Goal: Task Accomplishment & Management: Manage account settings

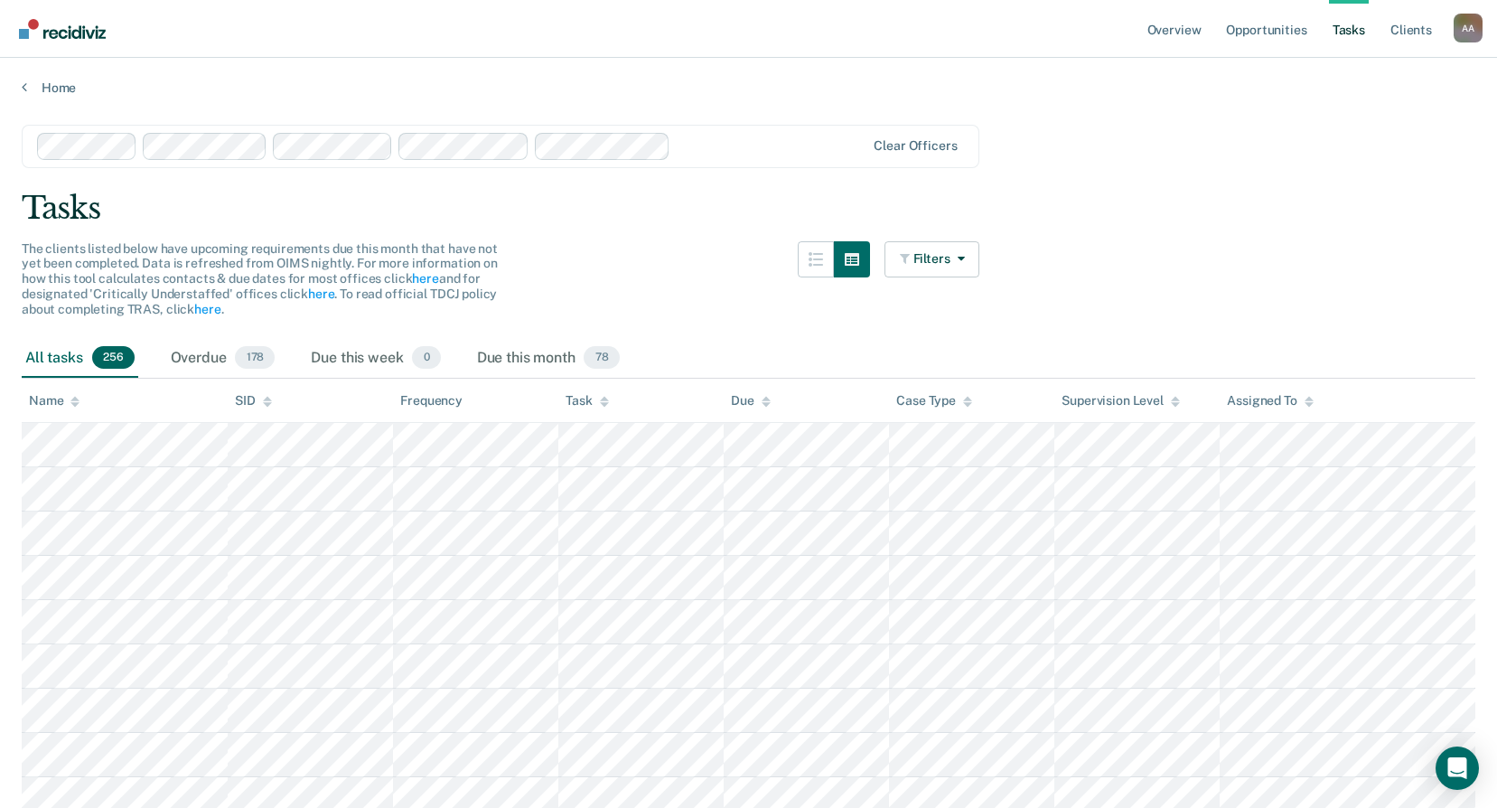
click at [1342, 36] on link "Tasks" at bounding box center [1349, 29] width 40 height 58
click at [1226, 34] on link "Opportunities" at bounding box center [1266, 29] width 88 height 58
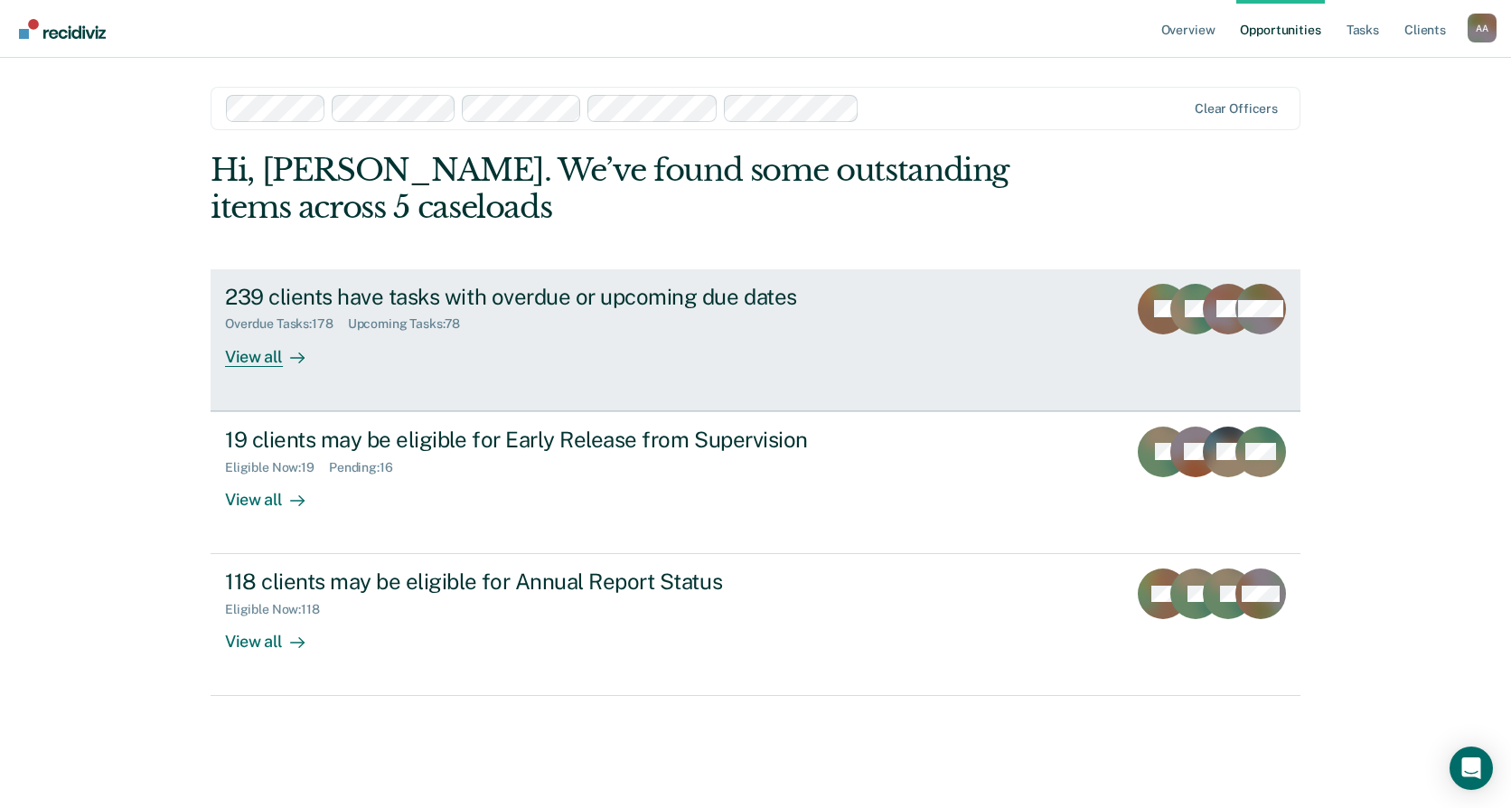
click at [653, 306] on div "239 clients have tasks with overdue or upcoming due dates" at bounding box center [542, 297] width 634 height 26
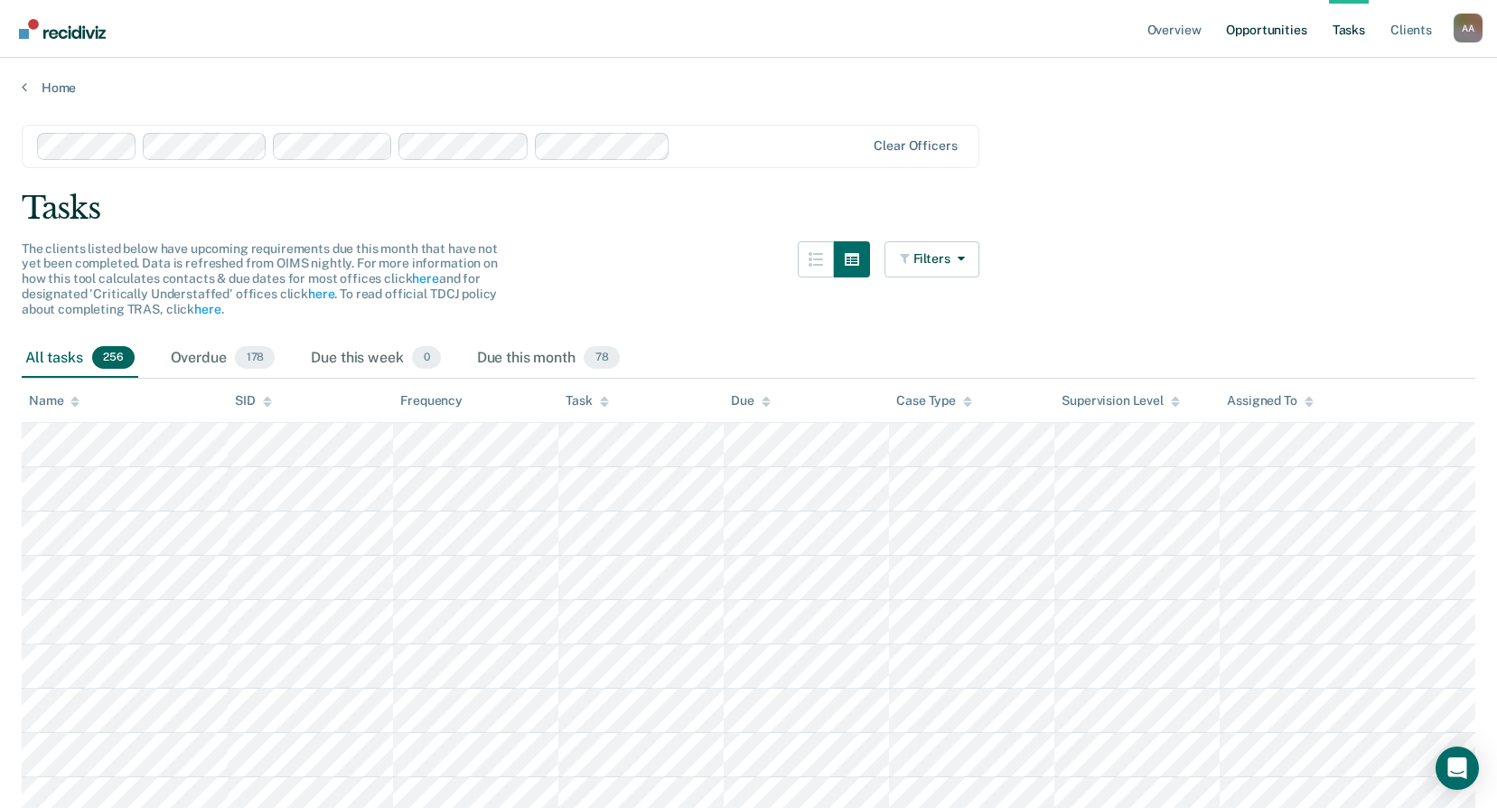
click at [1242, 48] on link "Opportunities" at bounding box center [1266, 29] width 88 height 58
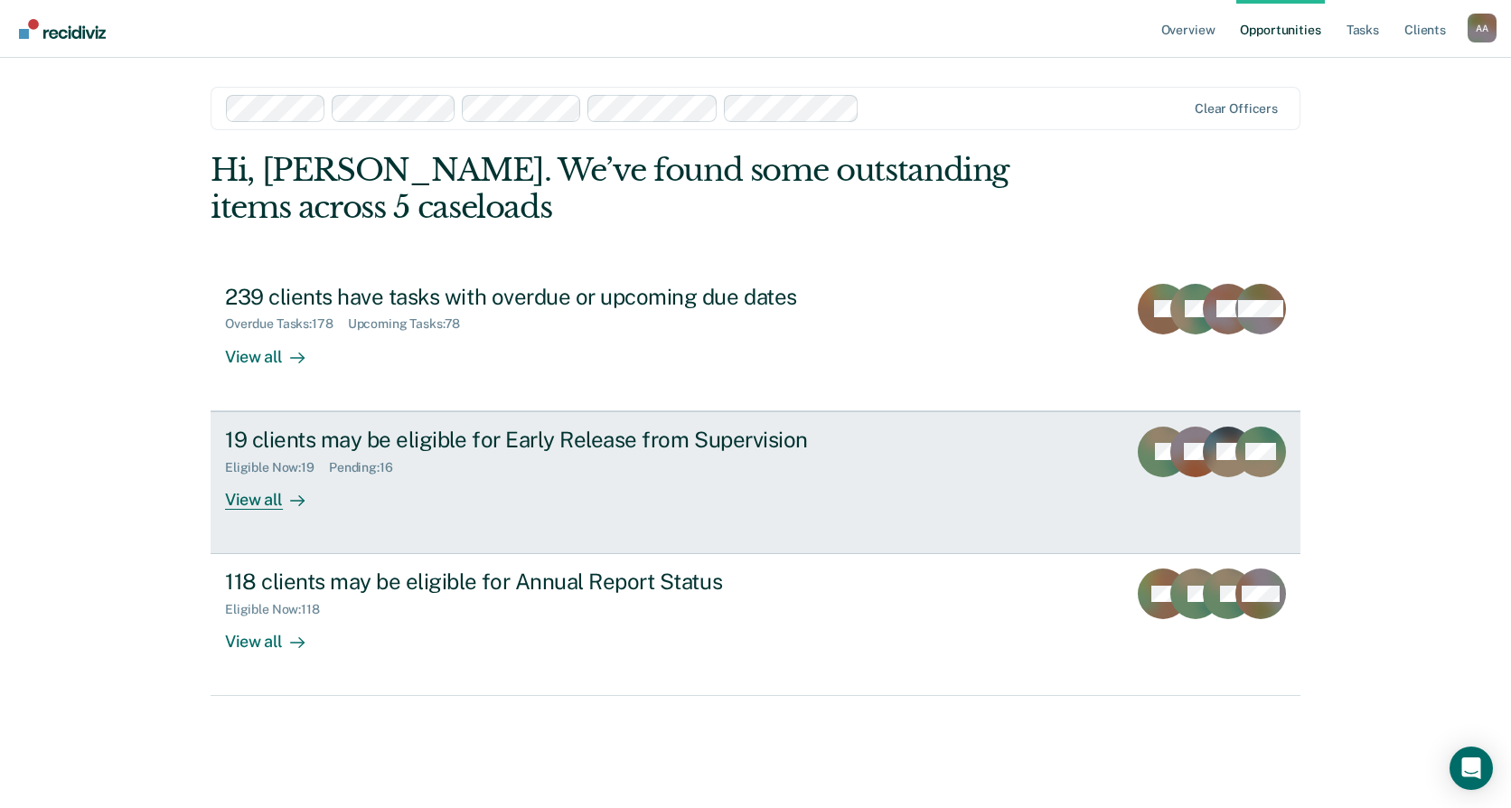
click at [1217, 421] on link "19 clients may be eligible for Early Release from Supervision Eligible Now : 19…" at bounding box center [755, 482] width 1090 height 143
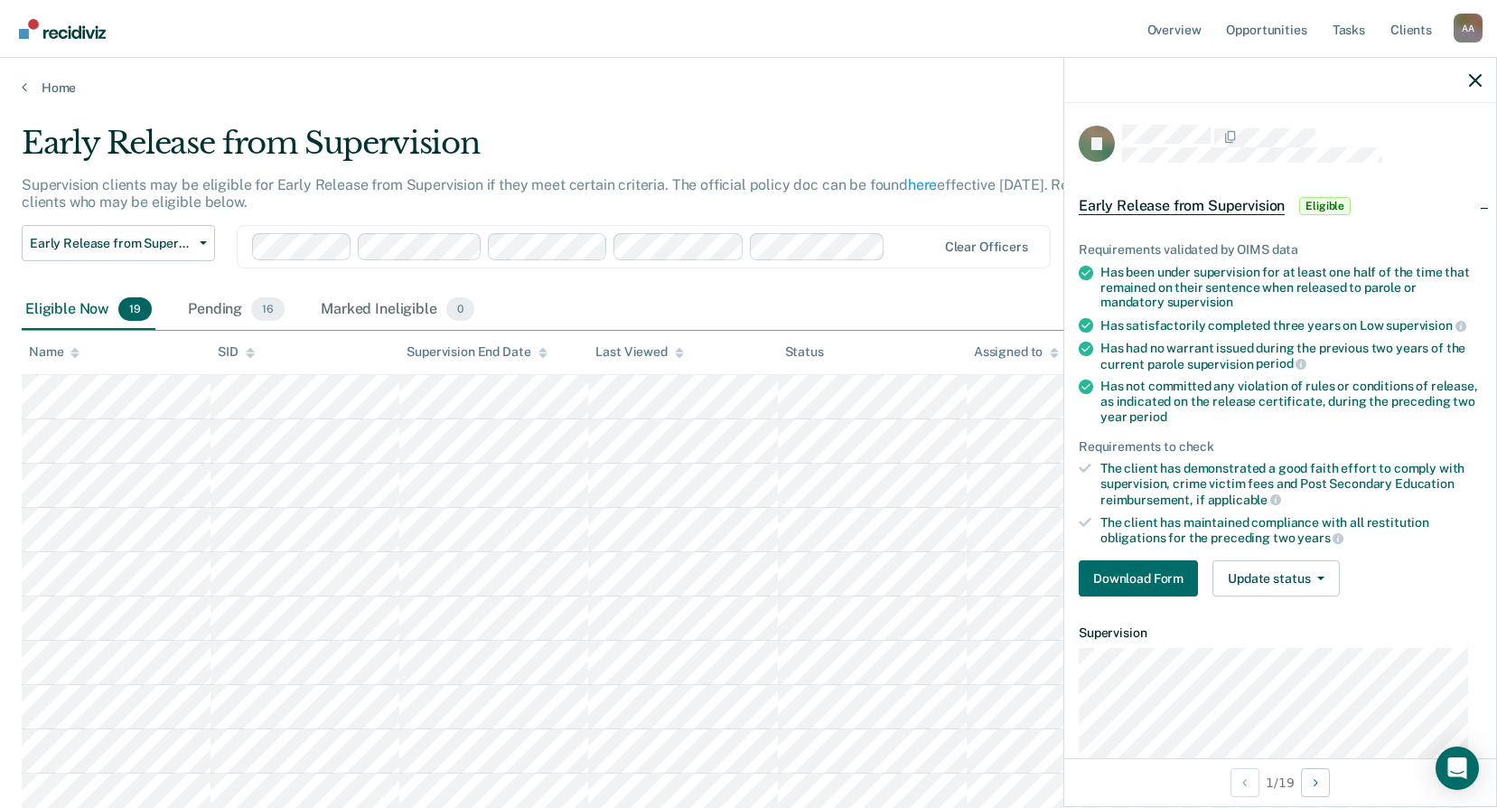
click at [953, 113] on main "Early Release from Supervision Supervision clients may be eligible for Early Re…" at bounding box center [748, 718] width 1497 height 1245
click at [1477, 73] on div at bounding box center [1280, 80] width 432 height 45
click at [1476, 86] on icon "button" at bounding box center [1475, 80] width 13 height 13
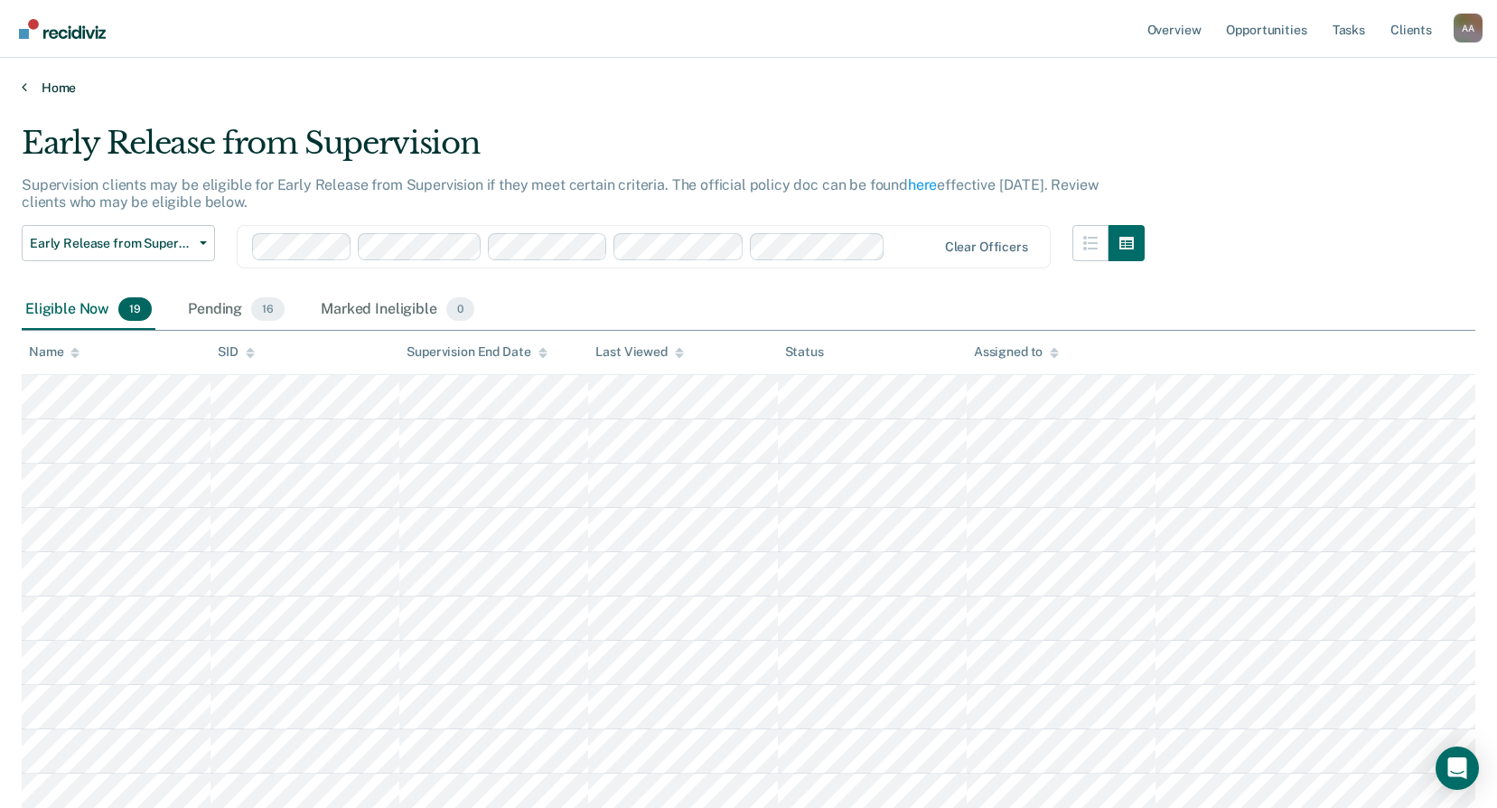
click at [73, 87] on link "Home" at bounding box center [749, 88] width 1454 height 16
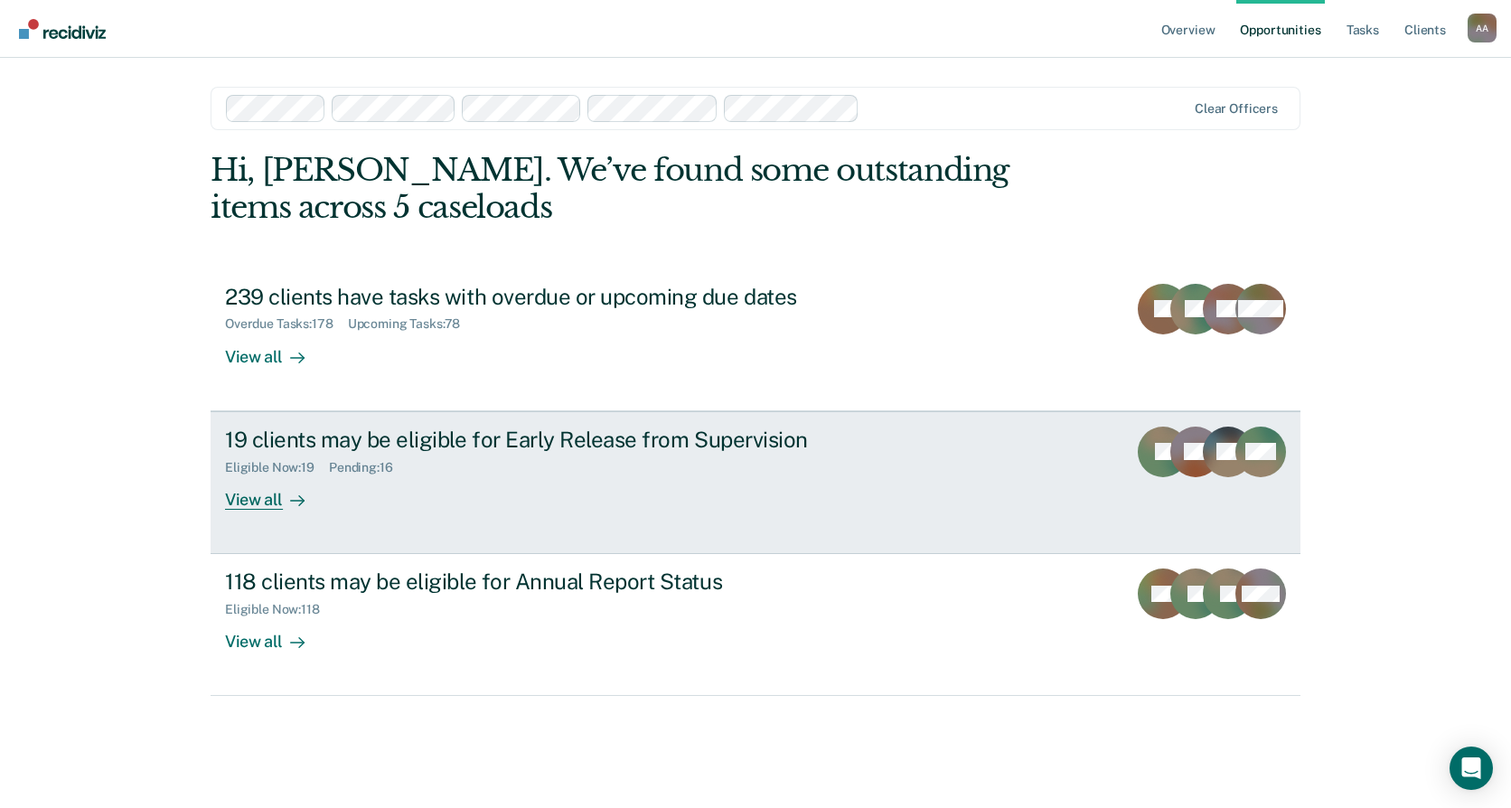
click at [1180, 457] on icon at bounding box center [1191, 439] width 65 height 49
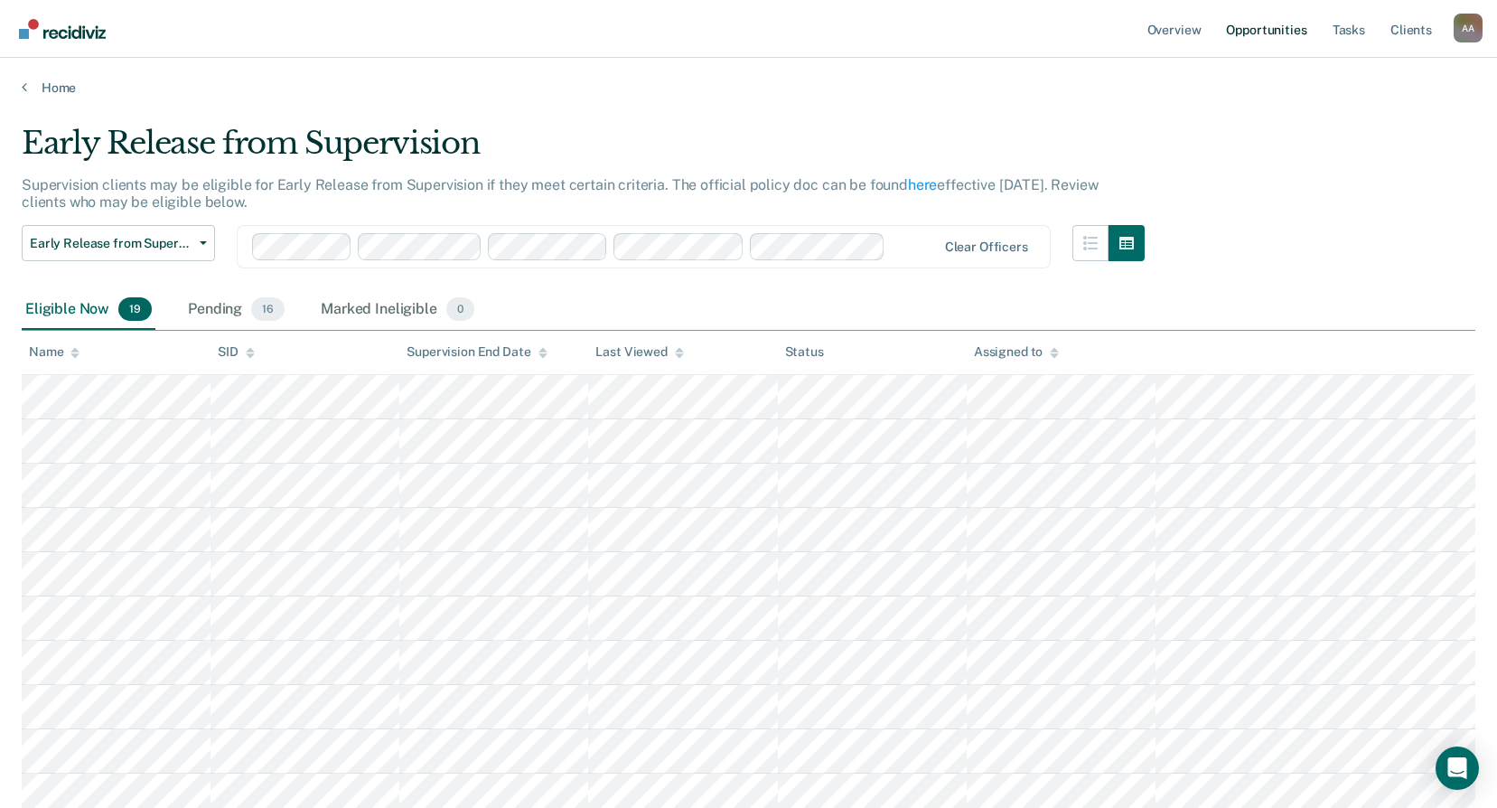
click at [1289, 33] on link "Opportunities" at bounding box center [1266, 29] width 88 height 58
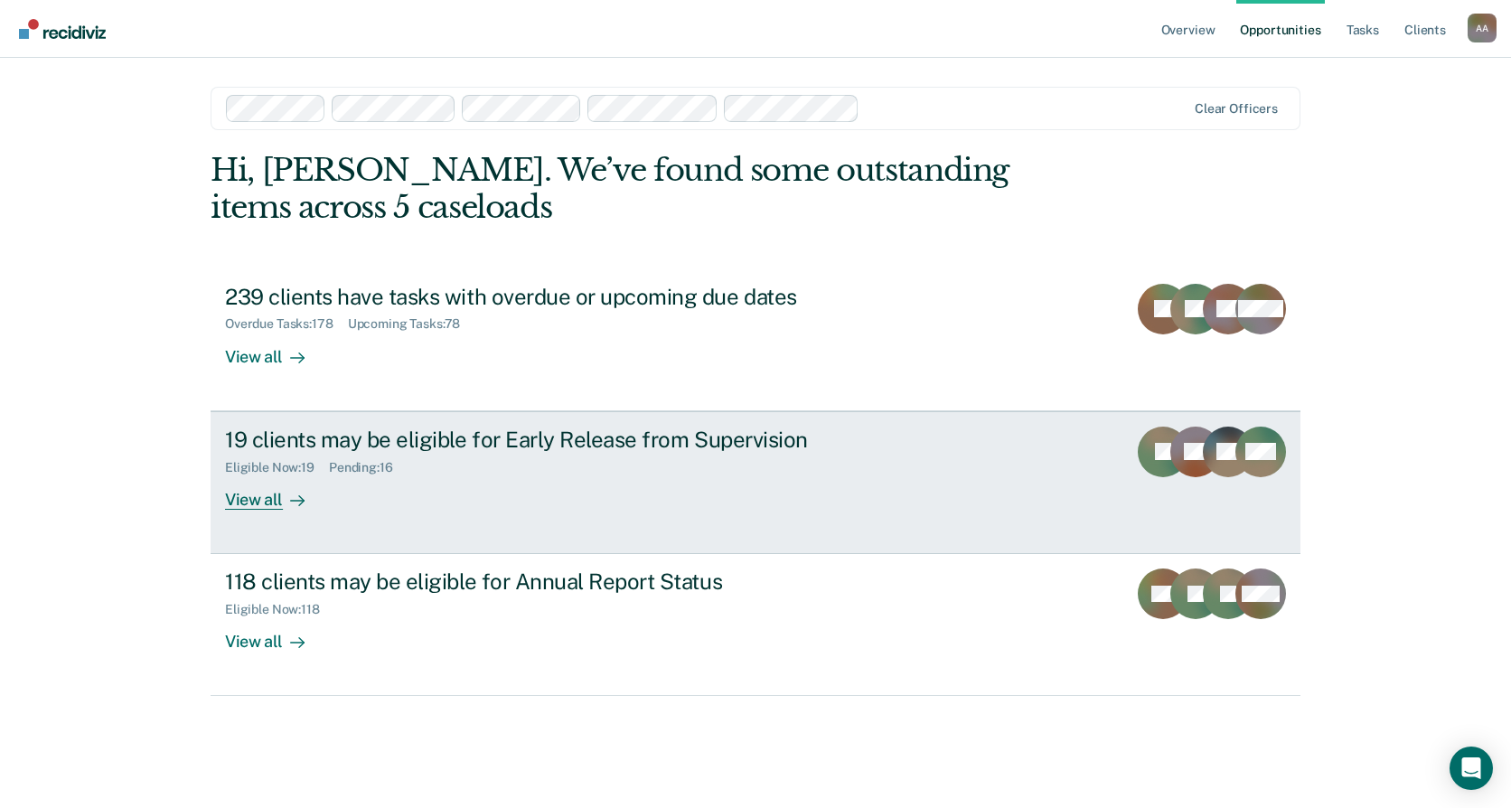
click at [257, 489] on div "View all" at bounding box center [275, 491] width 101 height 35
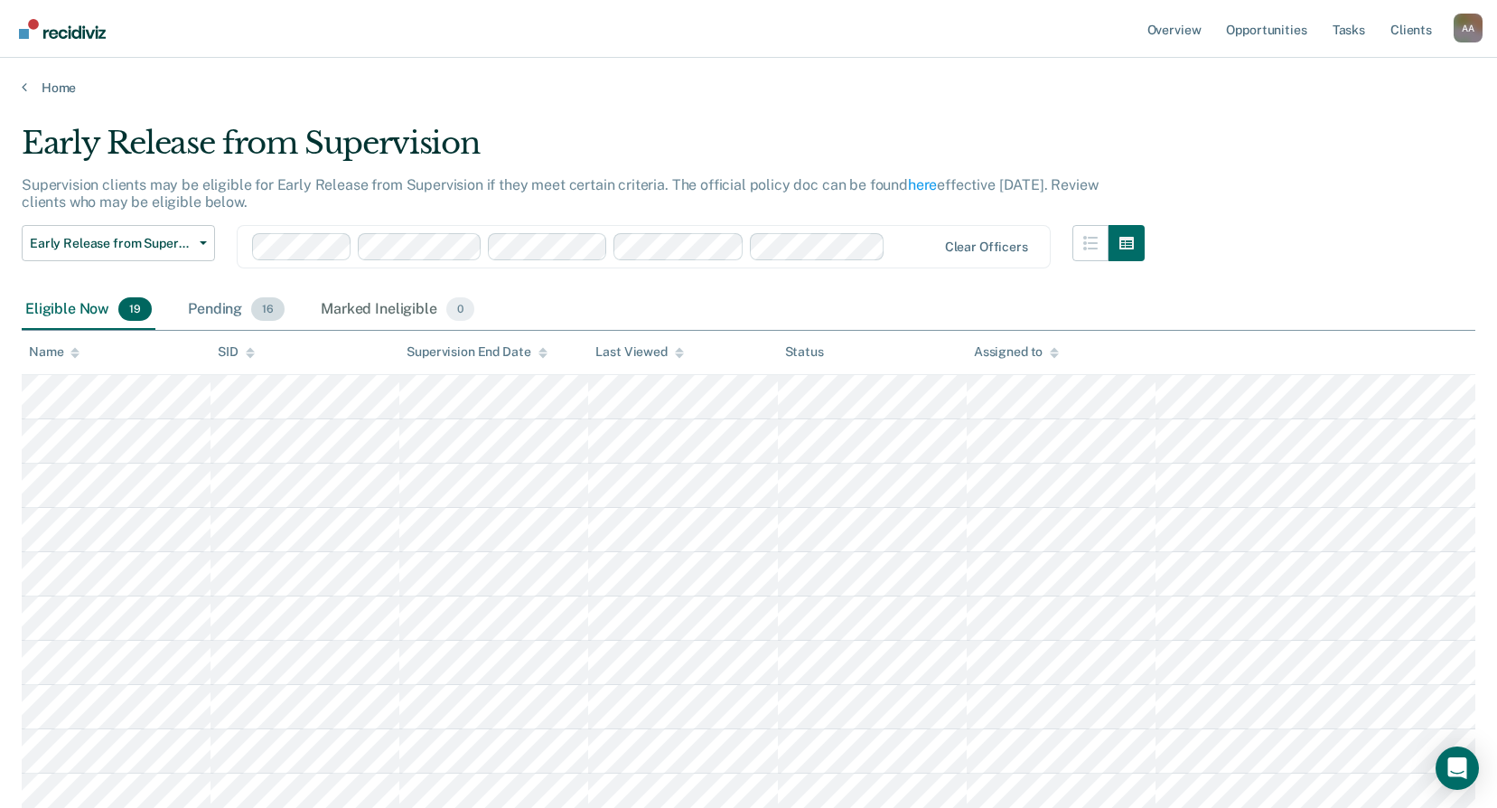
click at [206, 303] on div "Pending 16" at bounding box center [236, 310] width 104 height 40
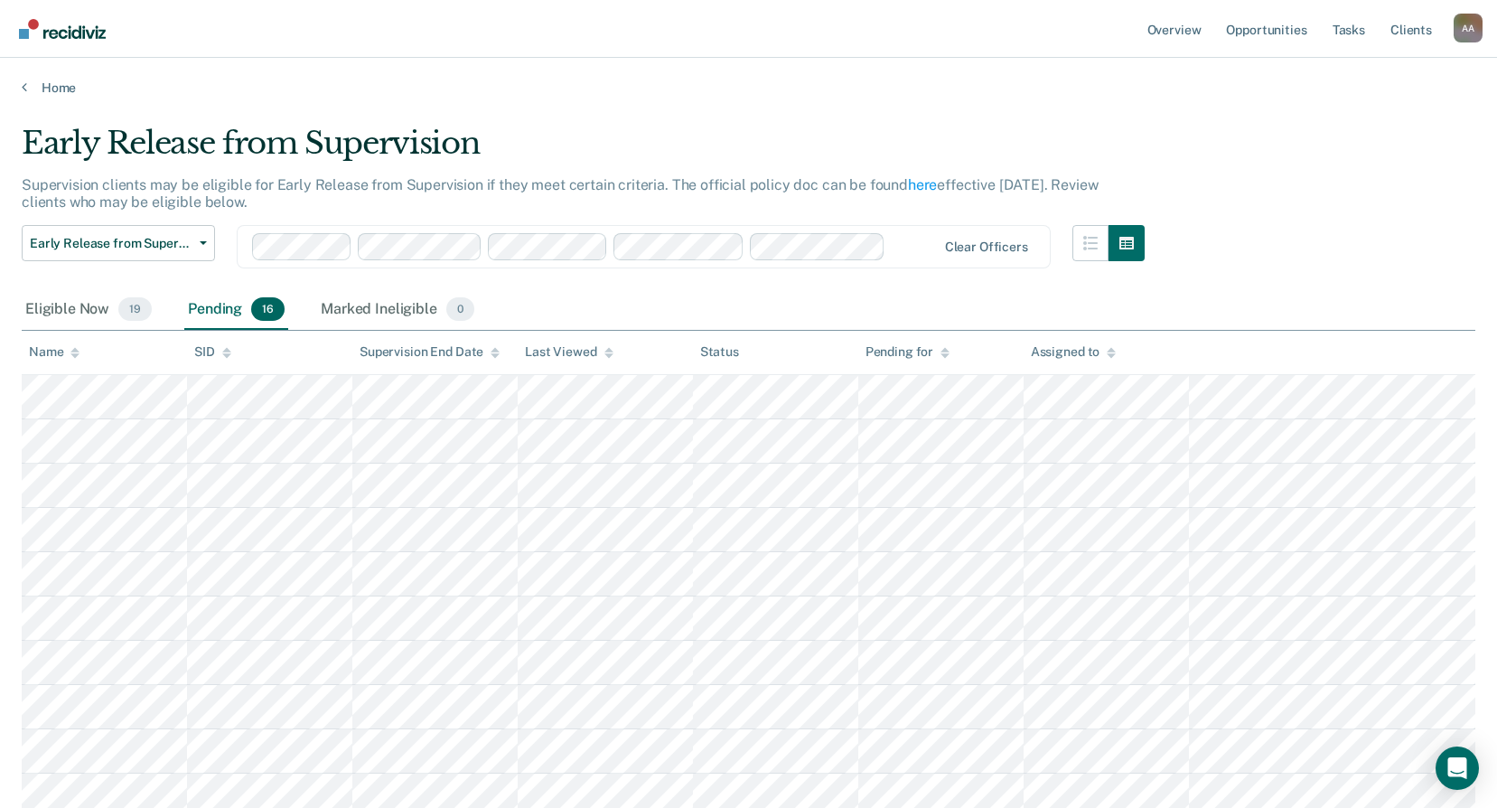
click at [1091, 358] on div "Assigned to" at bounding box center [1073, 351] width 85 height 15
click at [1115, 351] on icon at bounding box center [1111, 353] width 9 height 12
click at [1118, 352] on th "Assigned to" at bounding box center [1106, 353] width 165 height 44
click at [73, 309] on div "Eligible Now 19" at bounding box center [89, 310] width 134 height 40
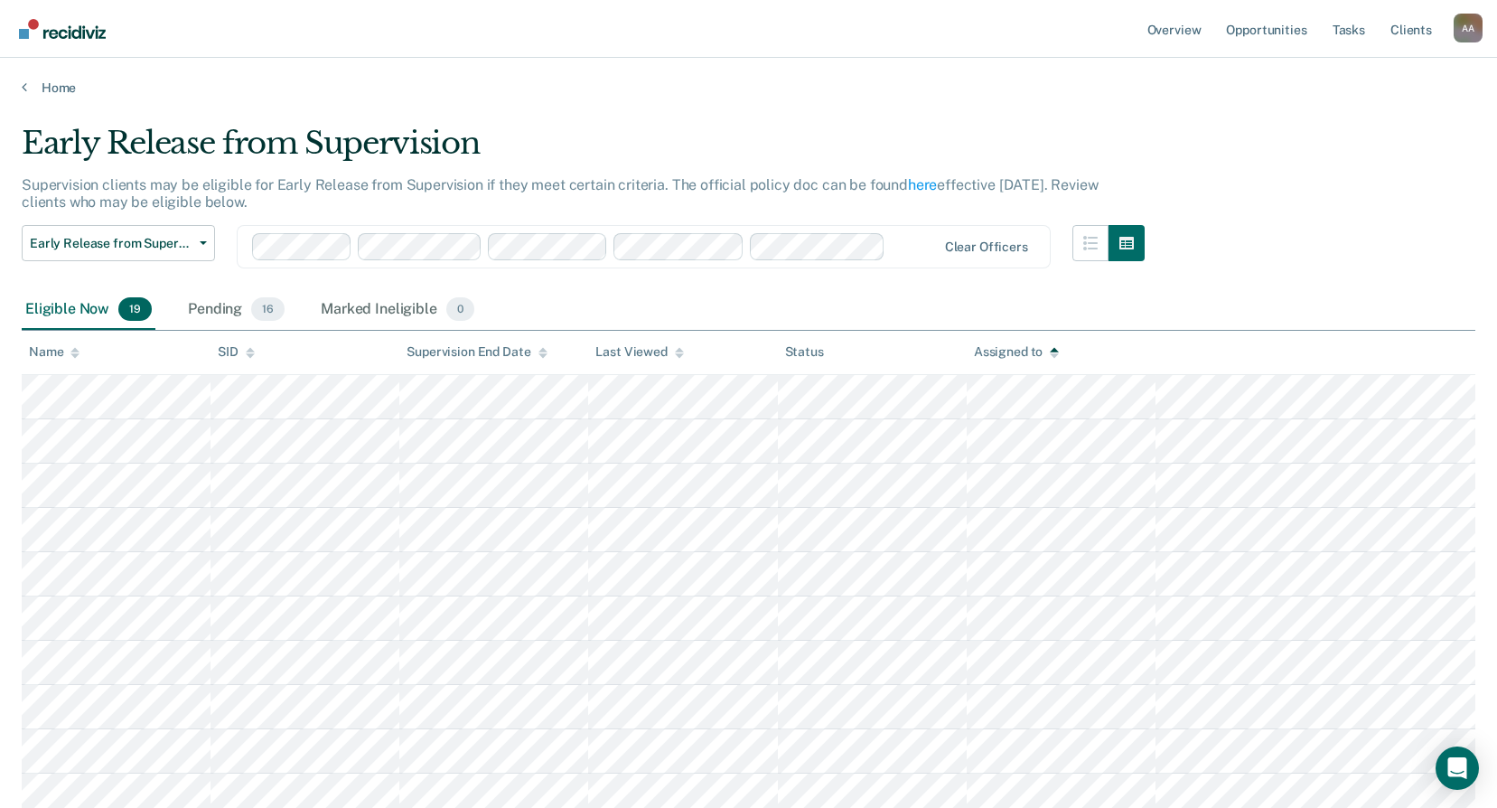
click at [68, 302] on div "Eligible Now 19" at bounding box center [89, 310] width 134 height 40
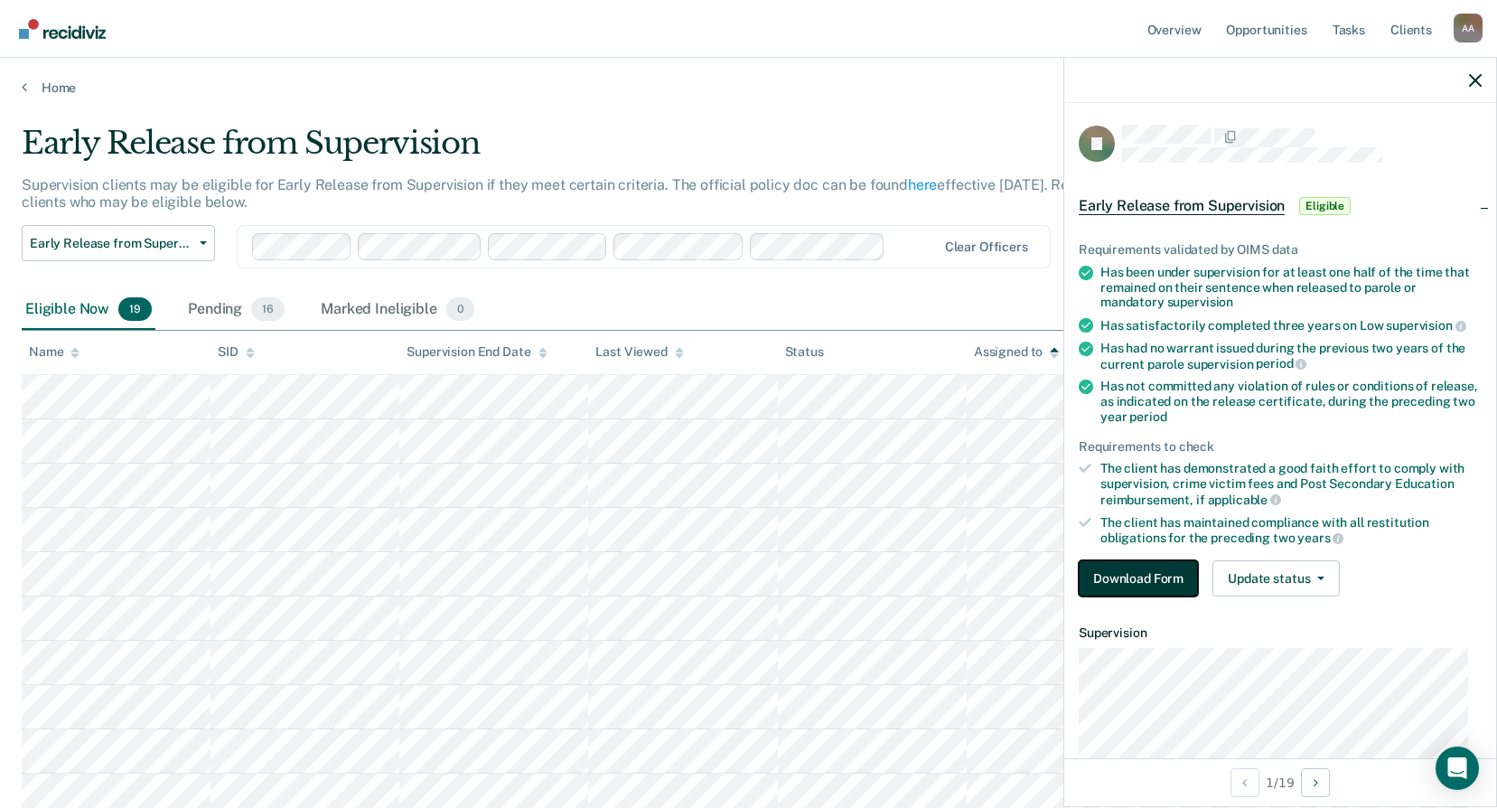
click at [1178, 583] on button "Download Form" at bounding box center [1138, 578] width 119 height 36
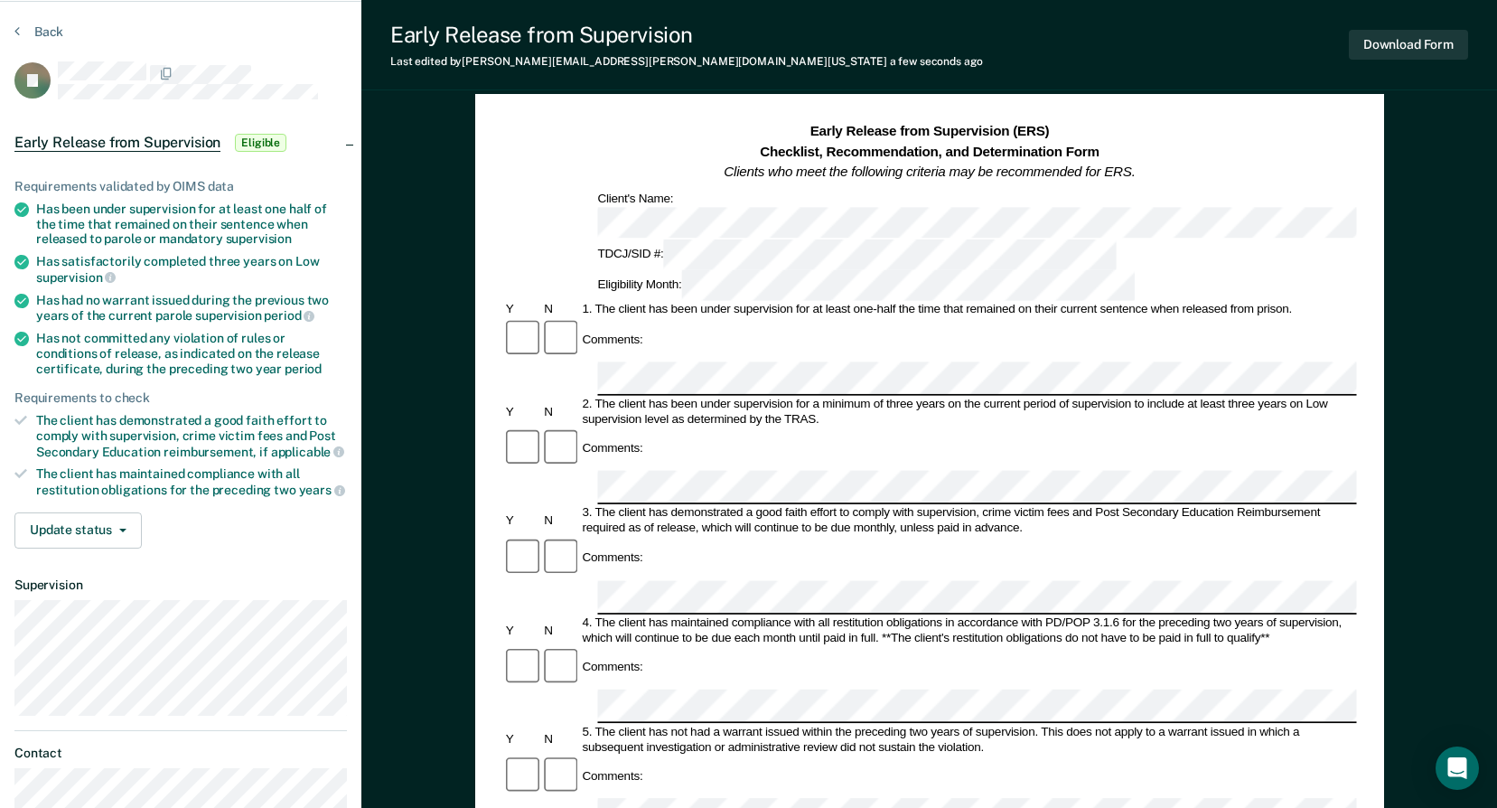
scroll to position [35, 0]
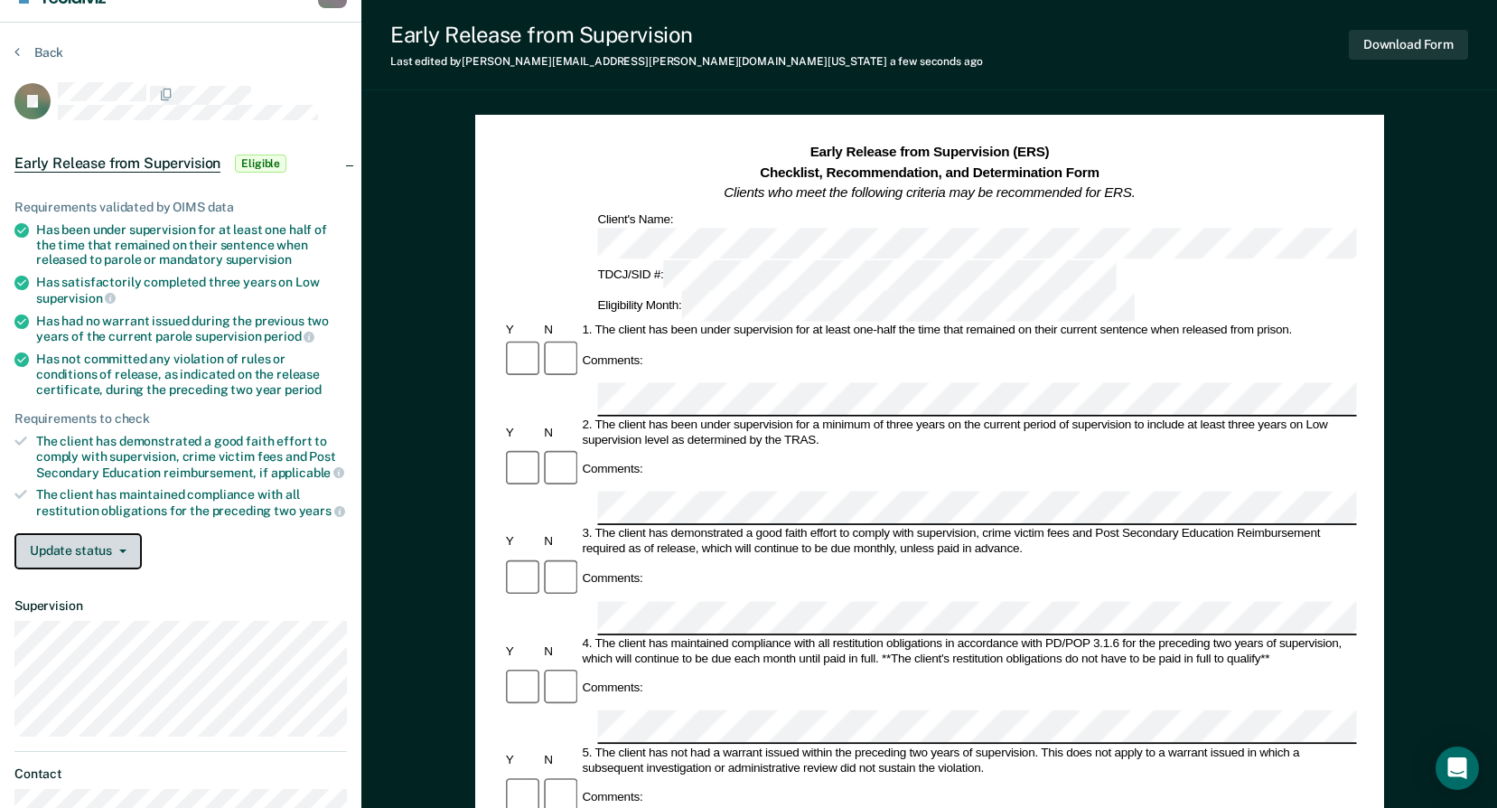
click at [62, 549] on button "Update status" at bounding box center [77, 551] width 127 height 36
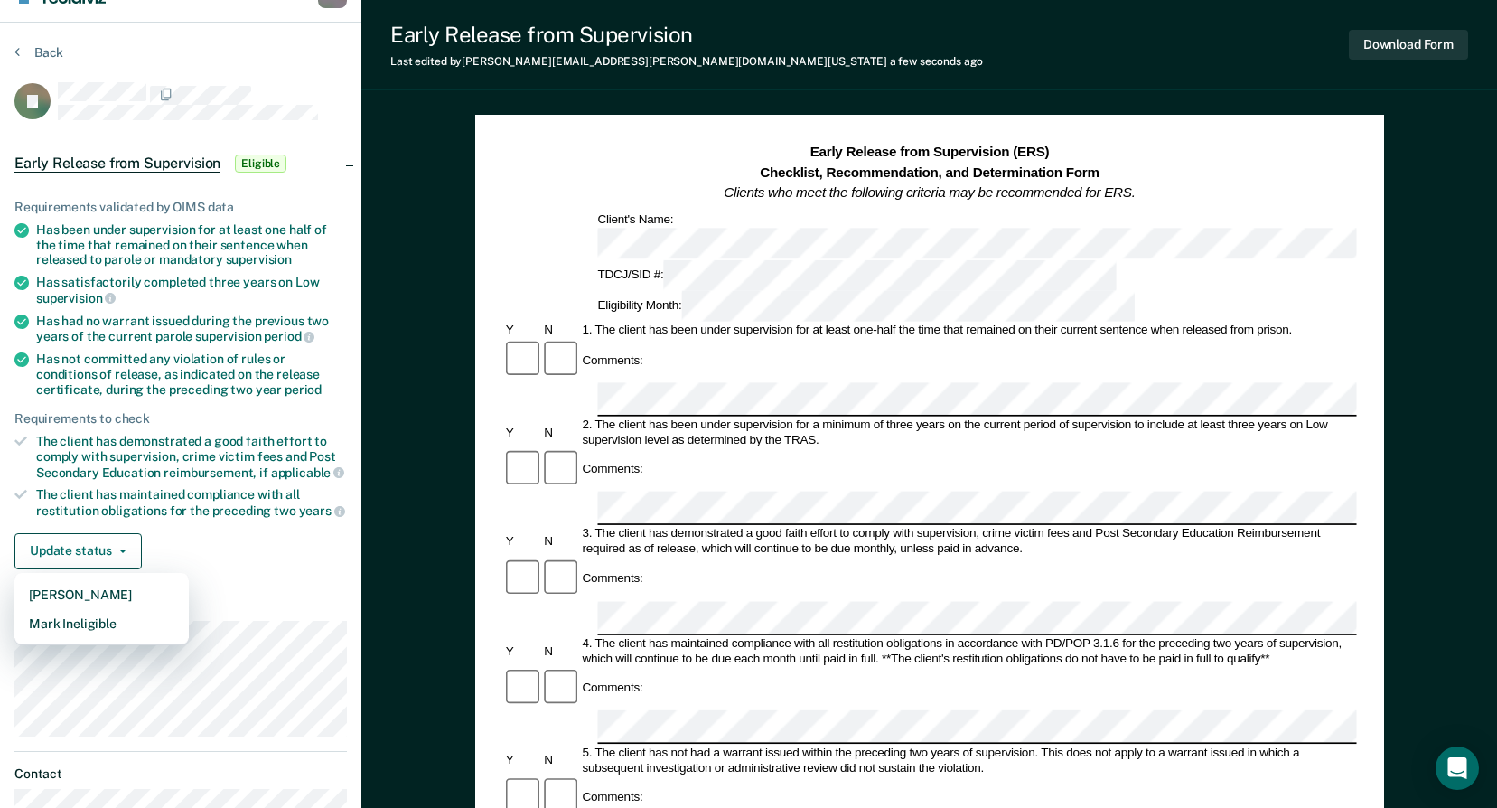
click at [402, 278] on div "Early Release from Supervision (ERS) Checklist, Recommendation, and Determinati…" at bounding box center [929, 758] width 1136 height 1363
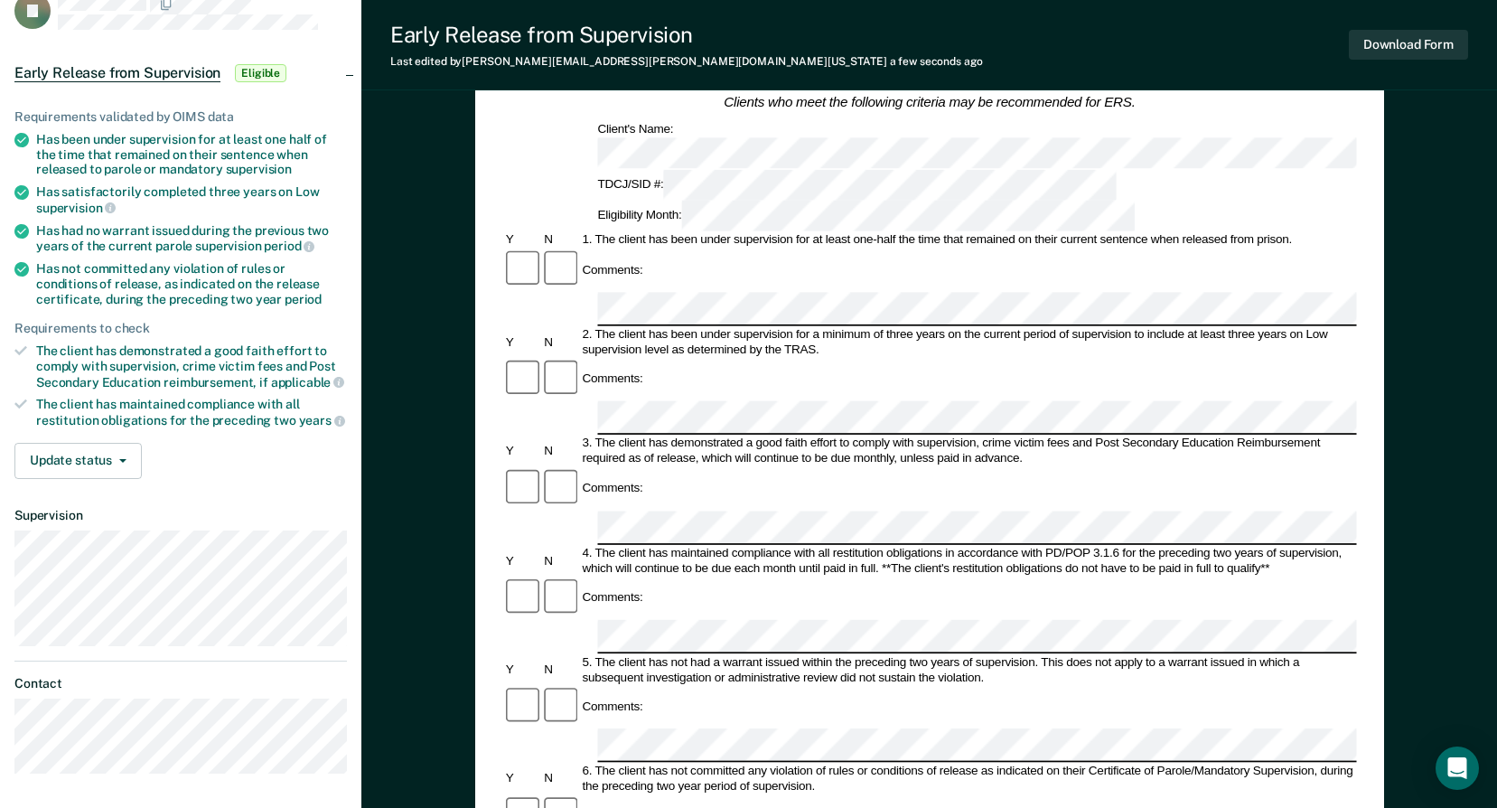
scroll to position [0, 0]
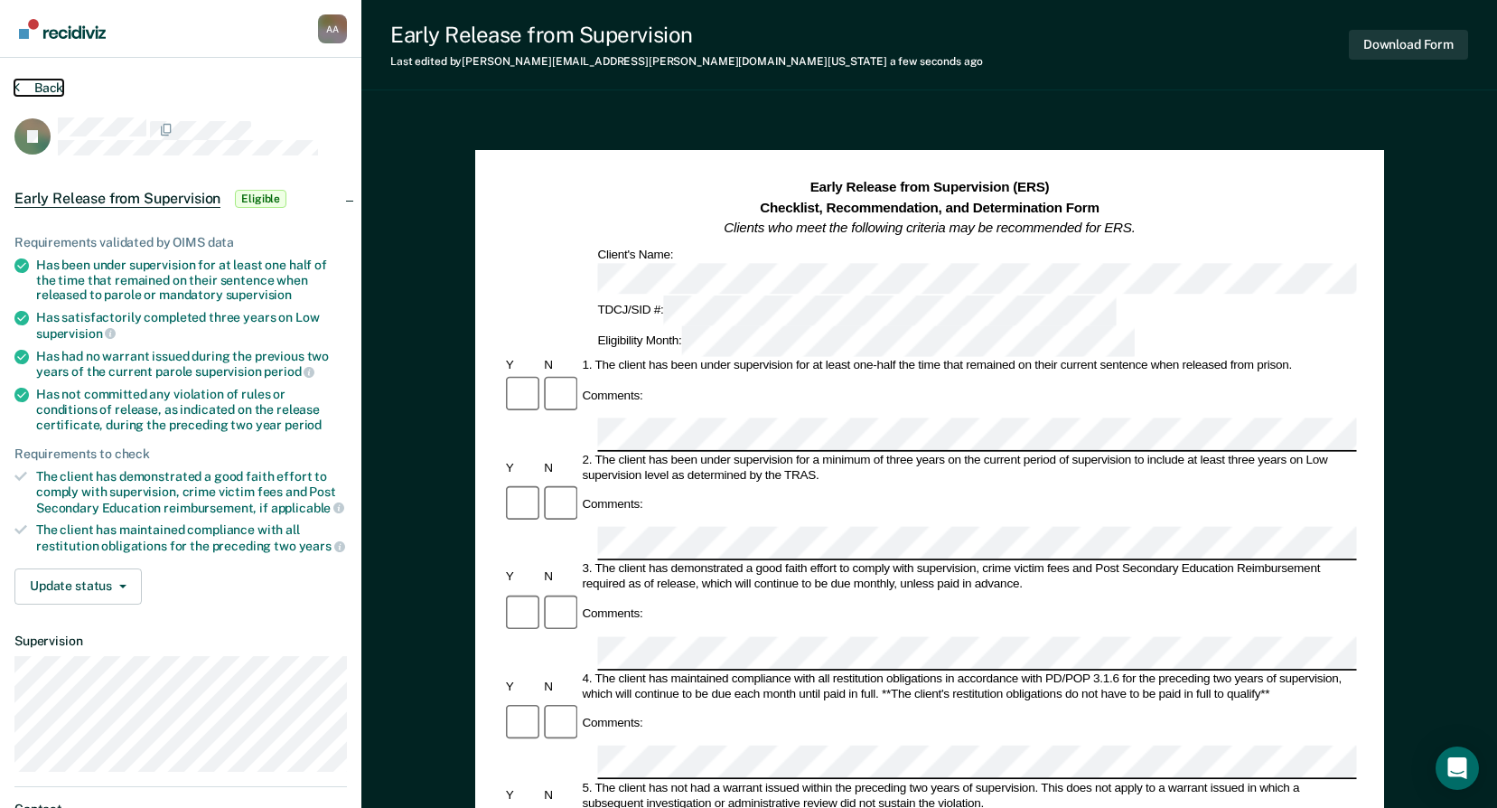
click at [45, 84] on button "Back" at bounding box center [38, 88] width 49 height 16
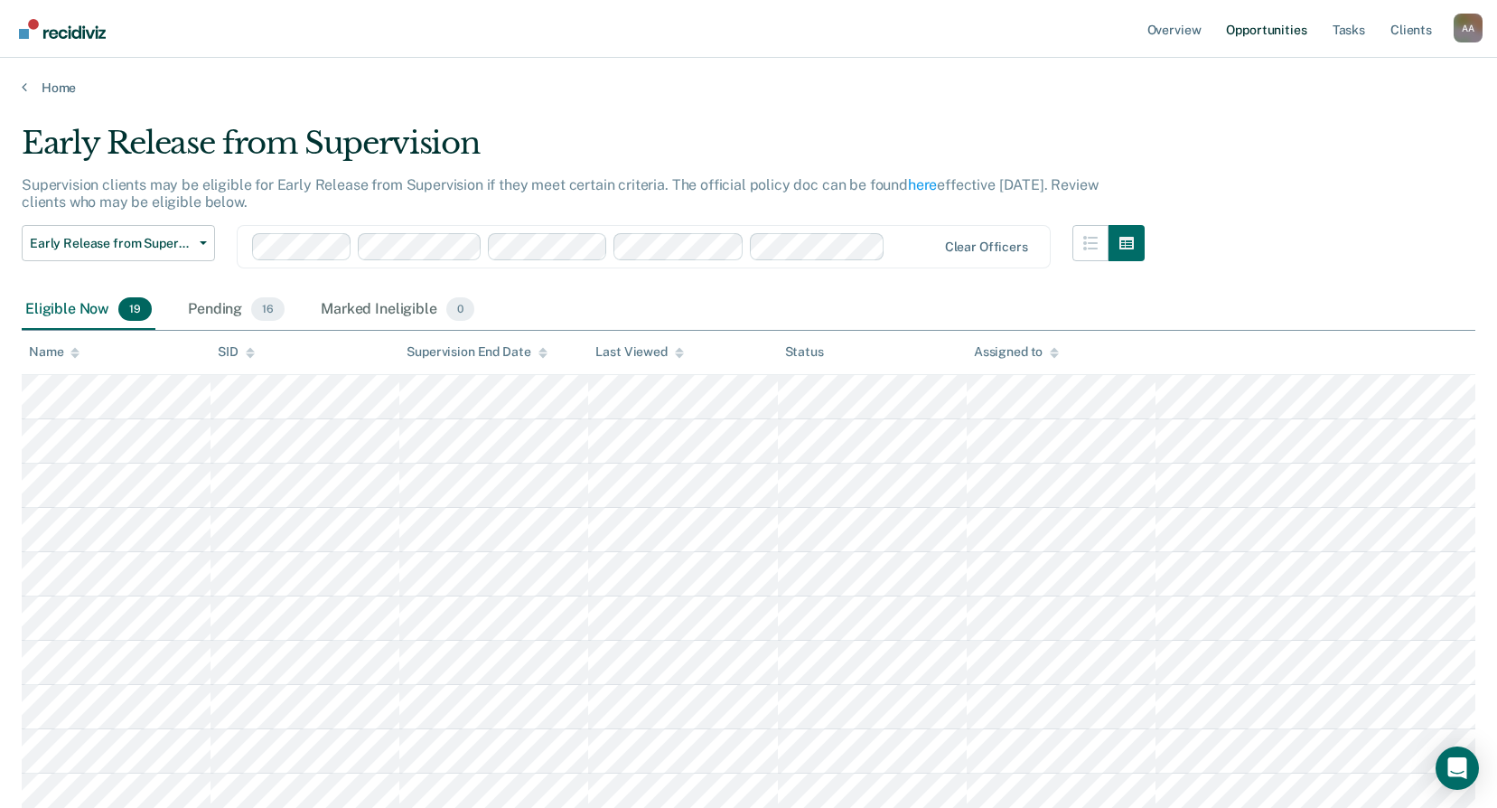
click at [1280, 33] on link "Opportunities" at bounding box center [1266, 29] width 88 height 58
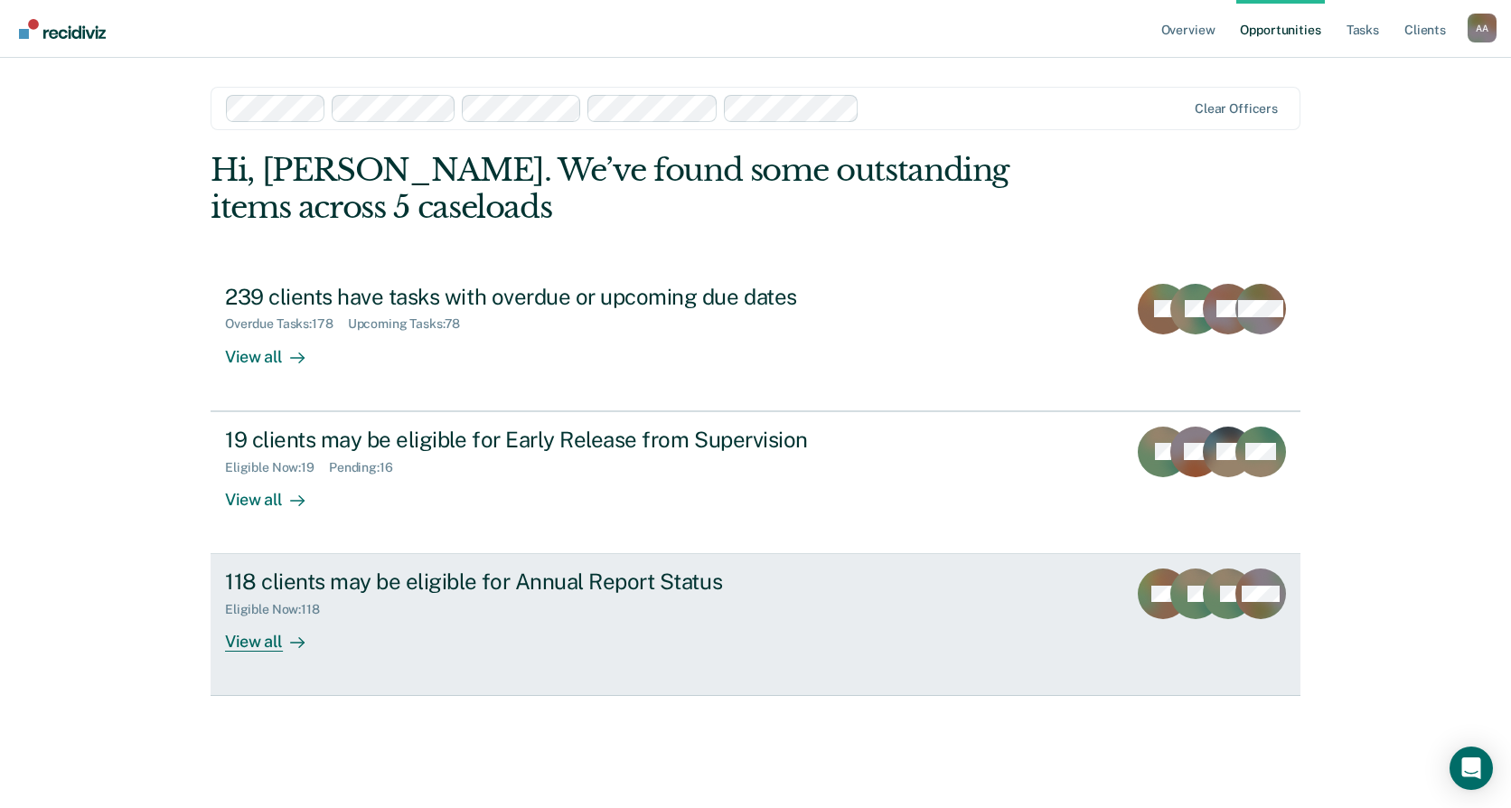
click at [285, 633] on div at bounding box center [294, 641] width 22 height 21
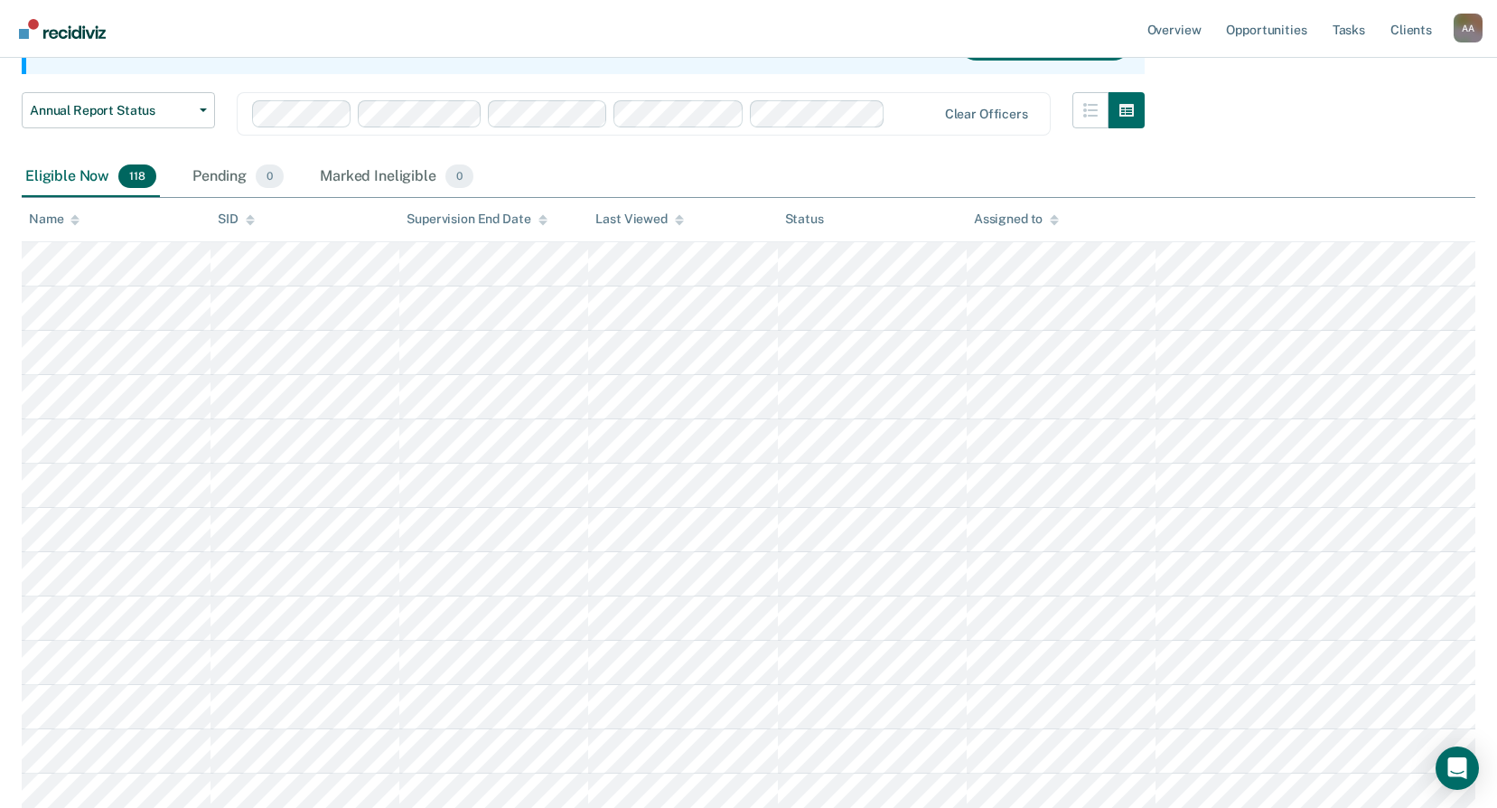
scroll to position [33, 0]
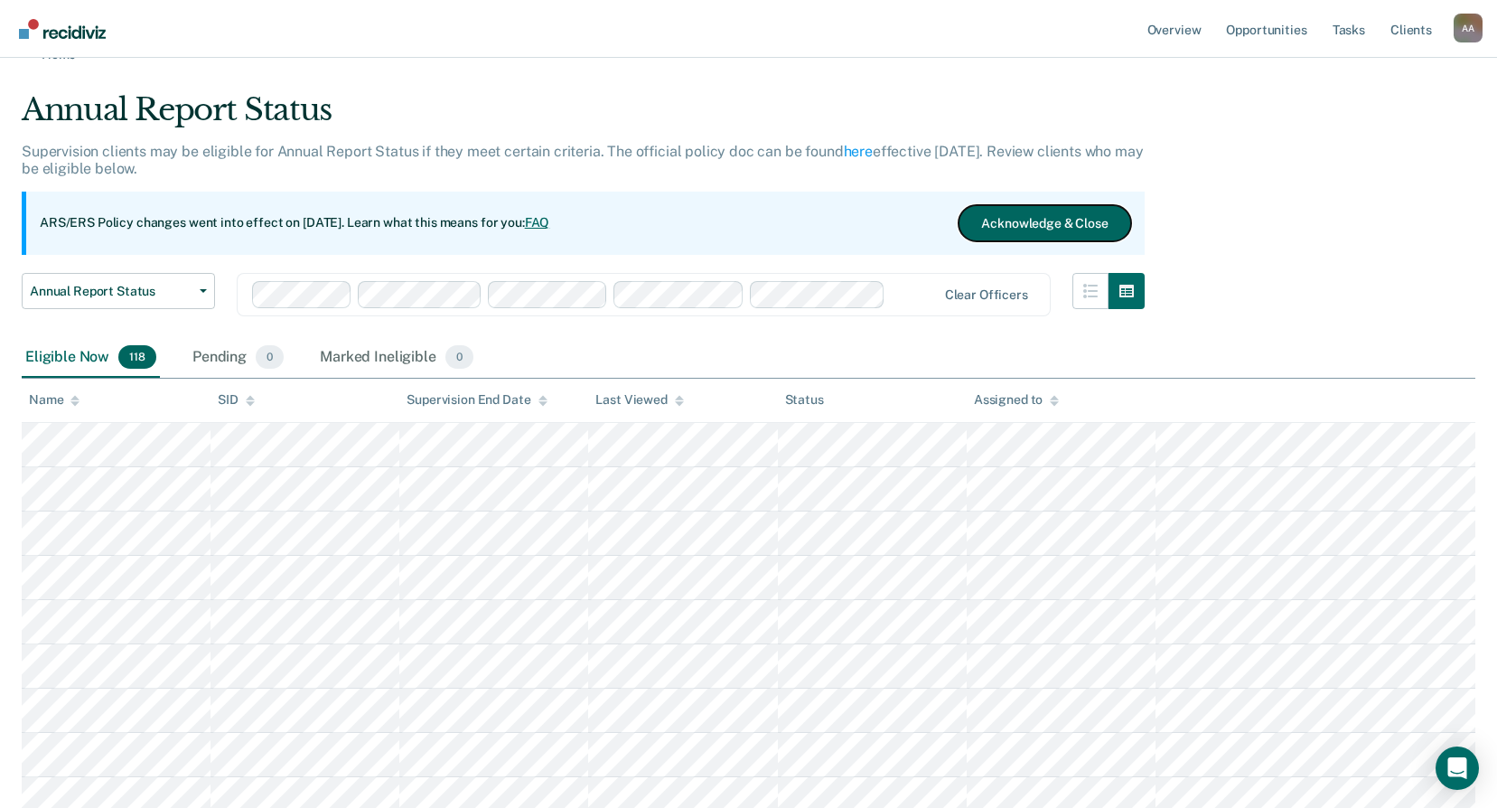
click at [1087, 212] on button "Acknowledge & Close" at bounding box center [1045, 223] width 172 height 36
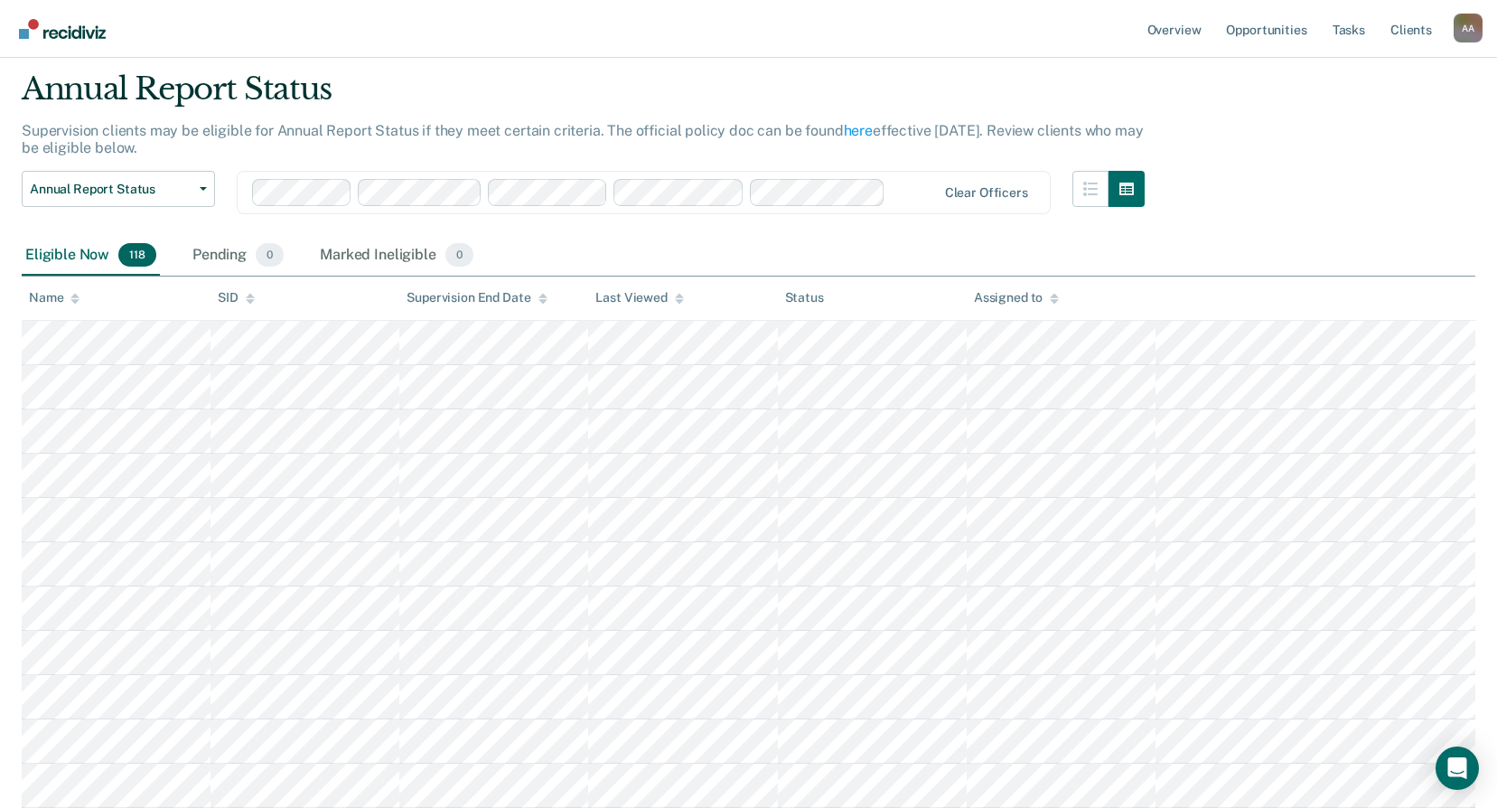
scroll to position [0, 0]
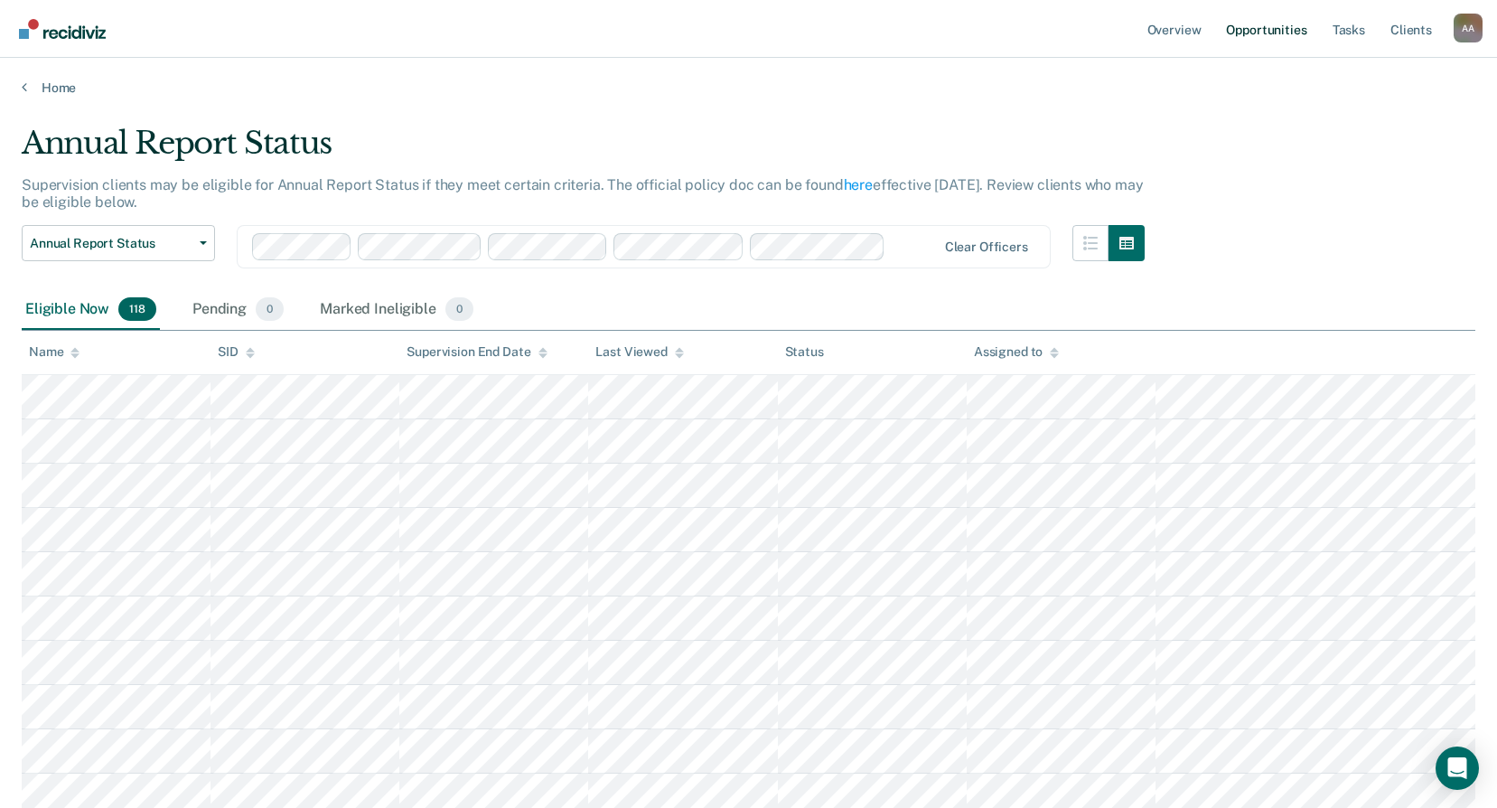
click at [1257, 28] on link "Opportunities" at bounding box center [1266, 29] width 88 height 58
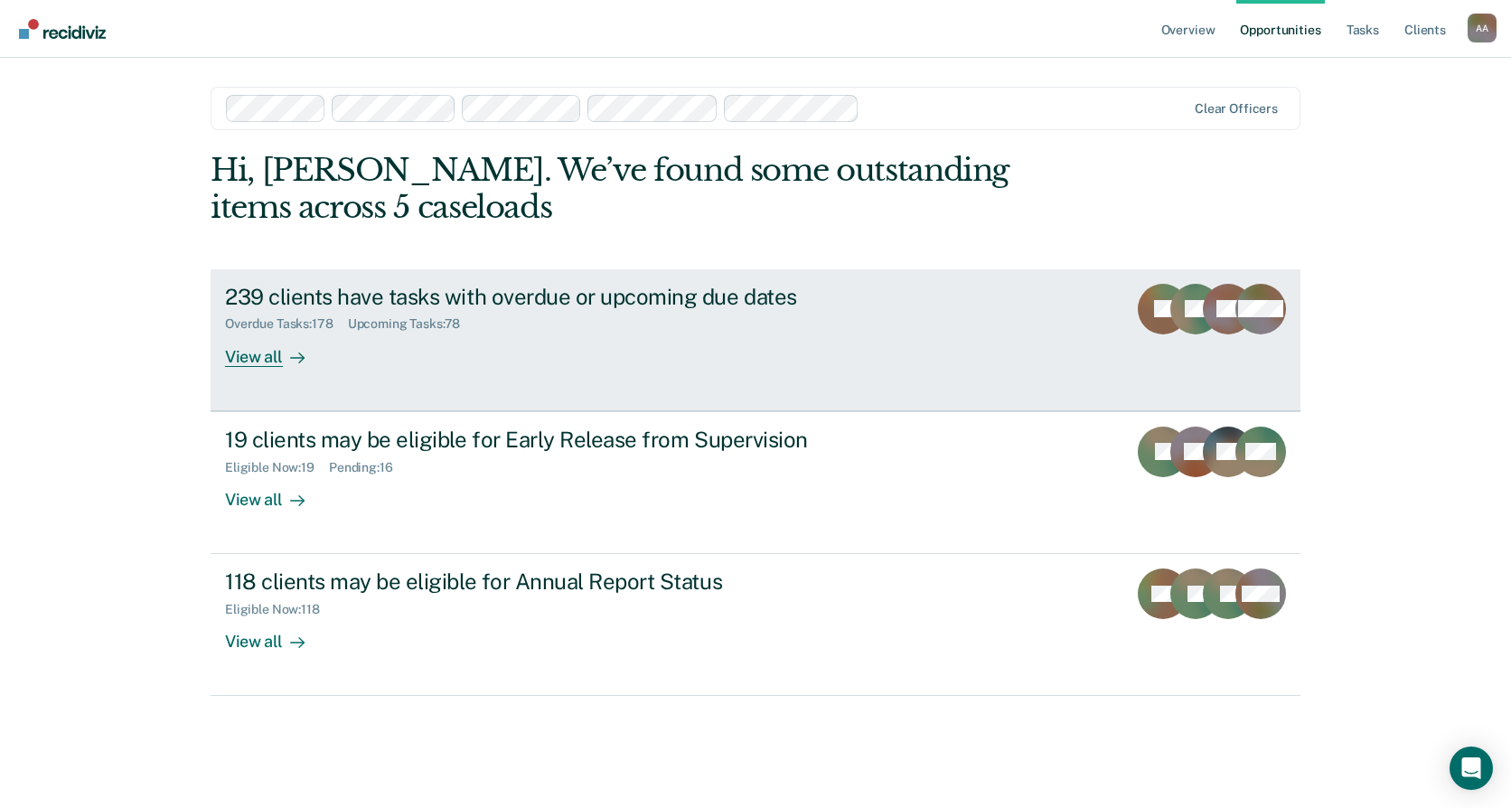
click at [465, 294] on div "239 clients have tasks with overdue or upcoming due dates" at bounding box center [542, 297] width 634 height 26
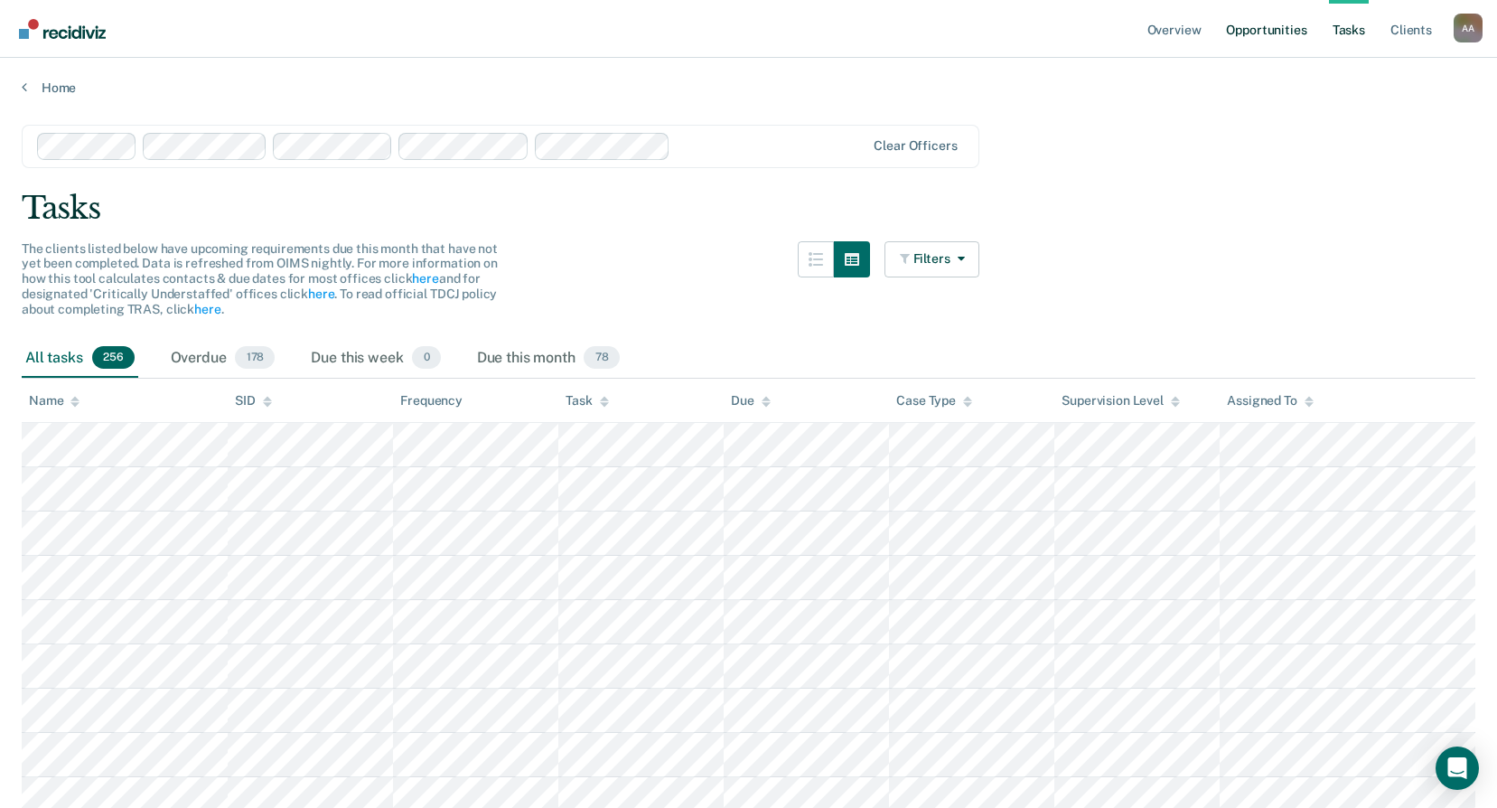
click at [1270, 21] on link "Opportunities" at bounding box center [1266, 29] width 88 height 58
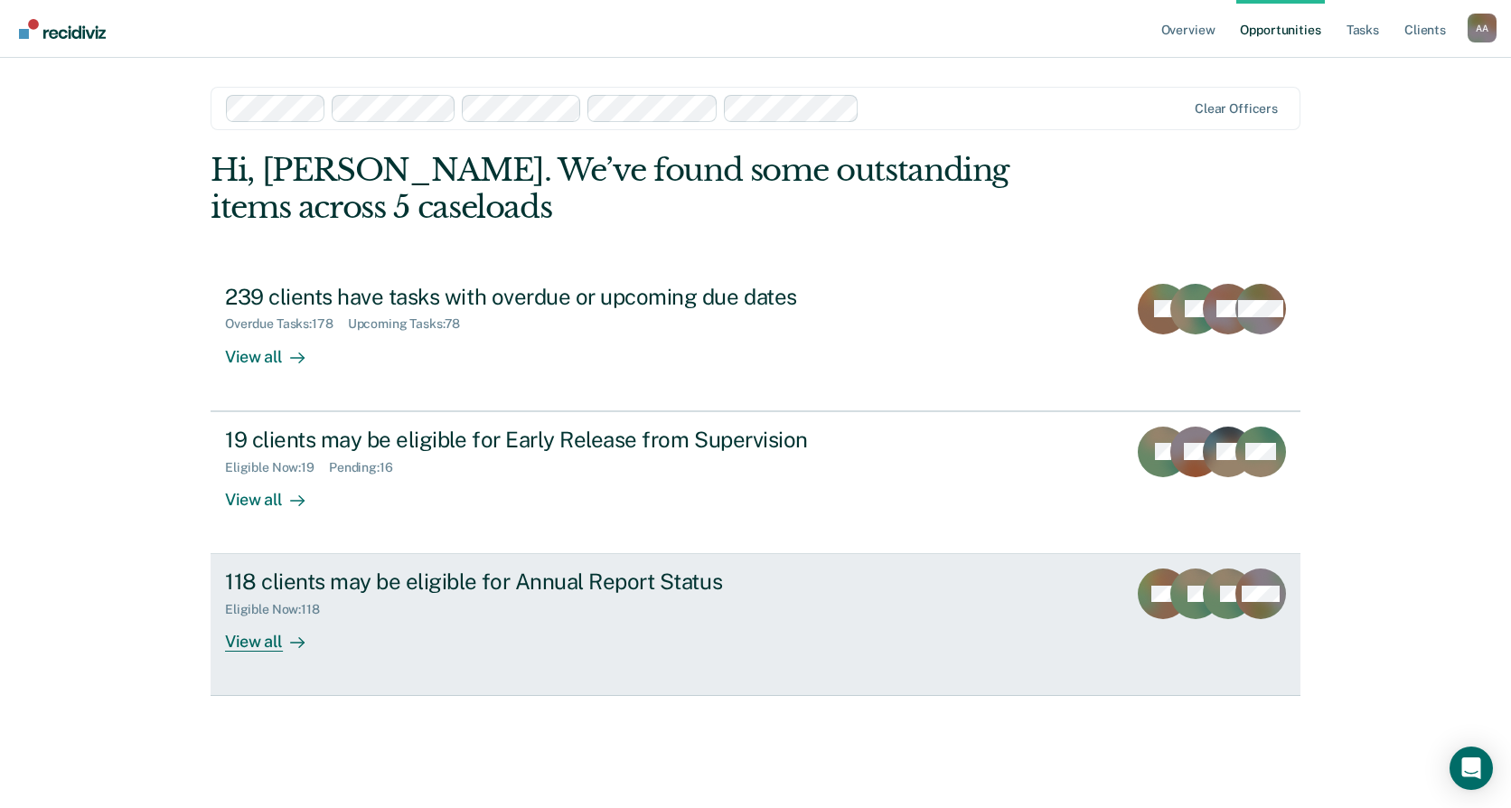
click at [244, 632] on div "View all" at bounding box center [275, 634] width 101 height 35
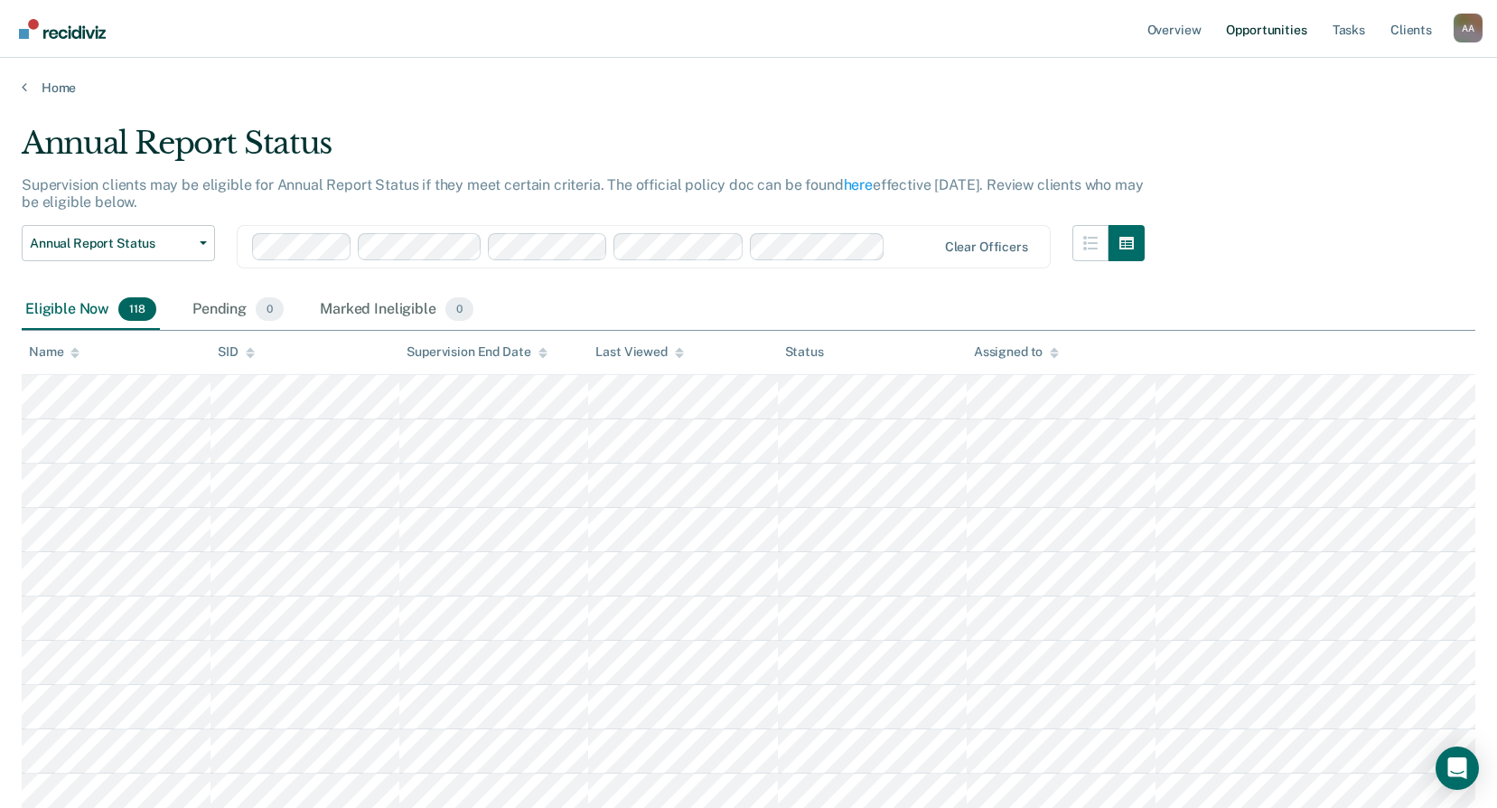
click at [1244, 34] on link "Opportunities" at bounding box center [1266, 29] width 88 height 58
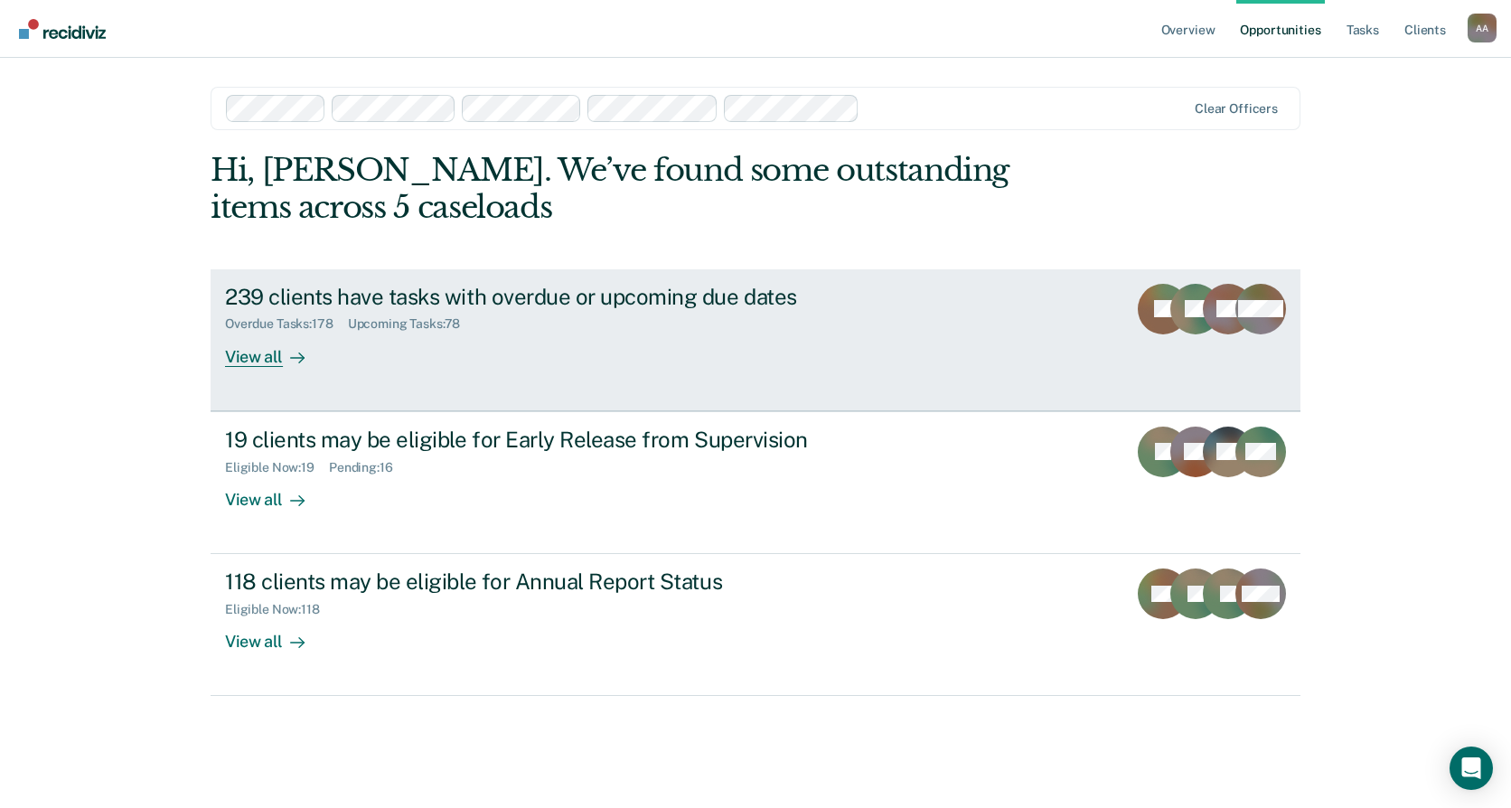
click at [1116, 329] on link "239 clients have tasks with overdue or upcoming due dates Overdue Tasks : 178 U…" at bounding box center [755, 340] width 1090 height 142
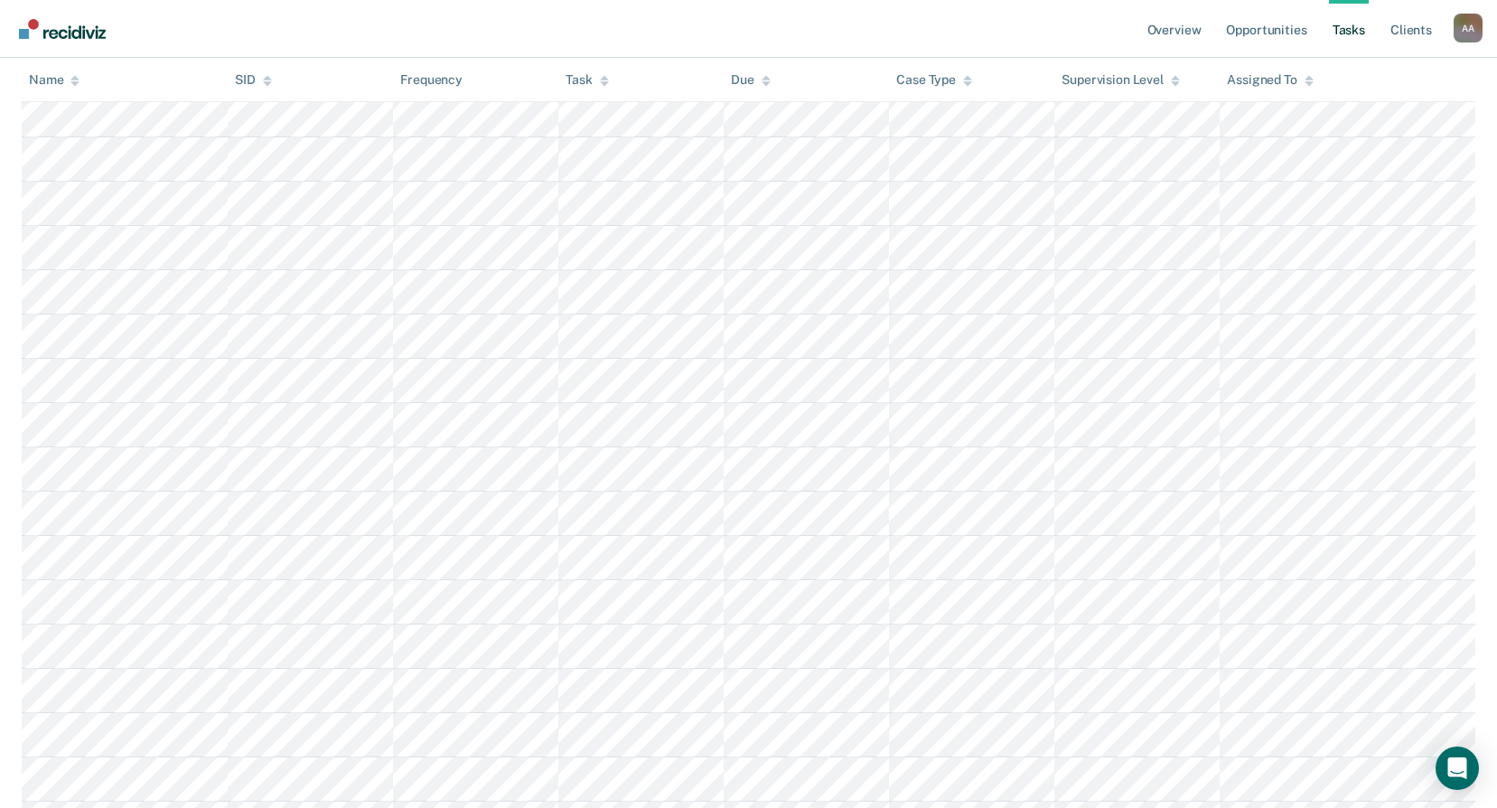
scroll to position [1084, 0]
click at [607, 84] on icon at bounding box center [604, 80] width 9 height 12
click at [604, 83] on icon at bounding box center [604, 83] width 9 height 5
click at [604, 84] on icon at bounding box center [604, 83] width 9 height 5
click at [606, 72] on div at bounding box center [604, 79] width 9 height 15
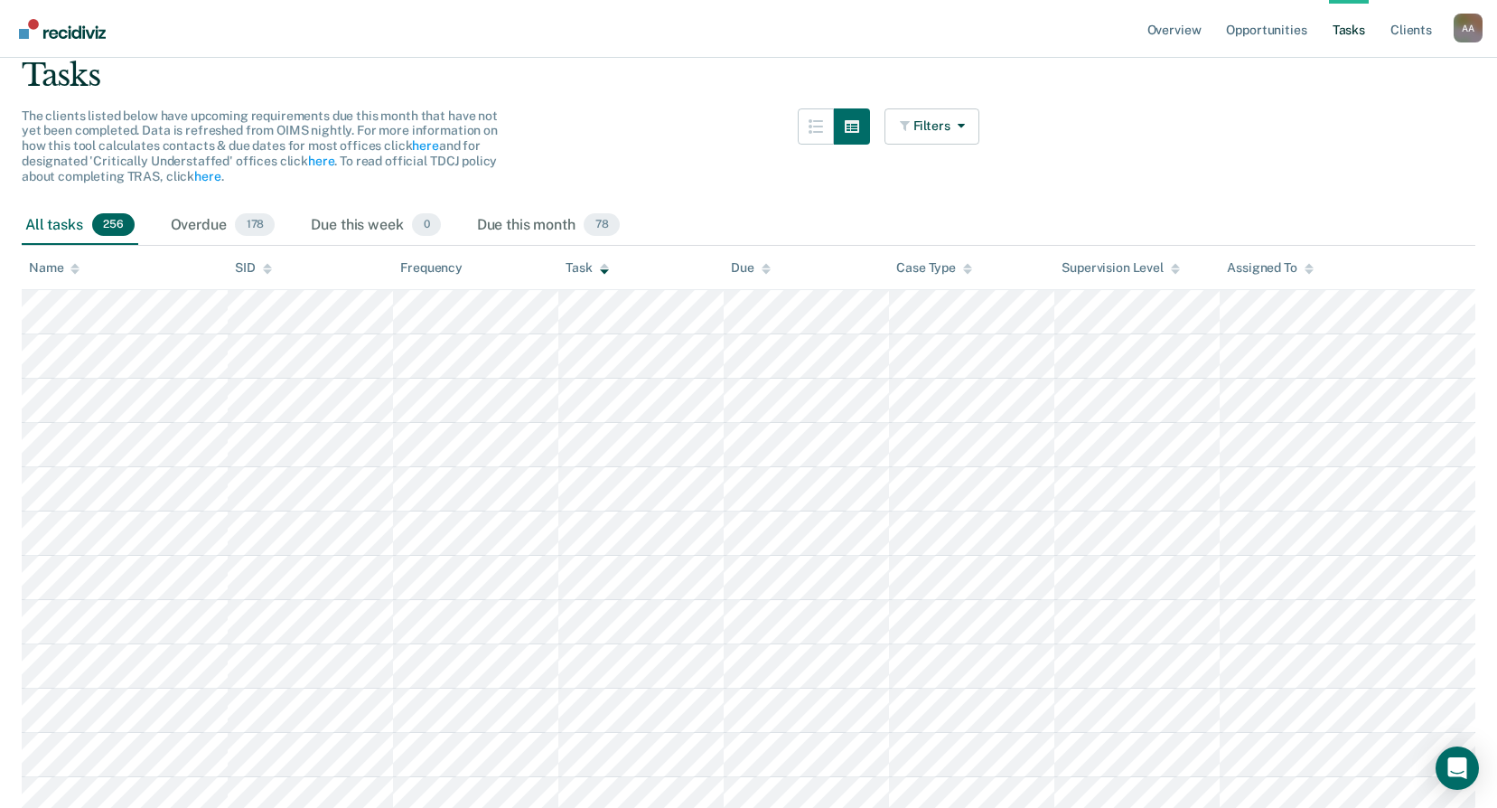
scroll to position [0, 0]
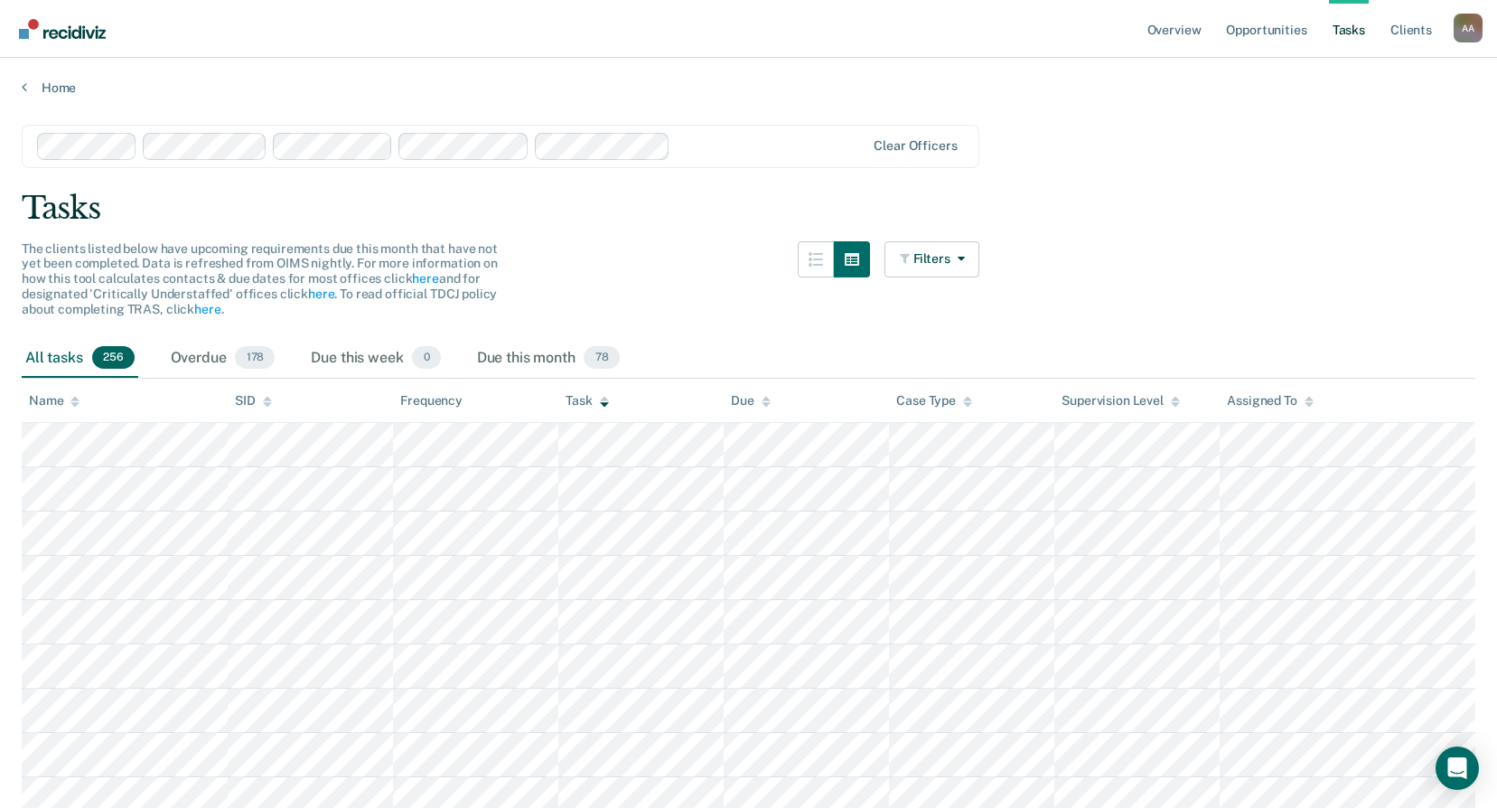
drag, startPoint x: 1454, startPoint y: 25, endPoint x: 1052, endPoint y: 156, distance: 422.0
click at [1267, 42] on link "Opportunities" at bounding box center [1266, 29] width 88 height 58
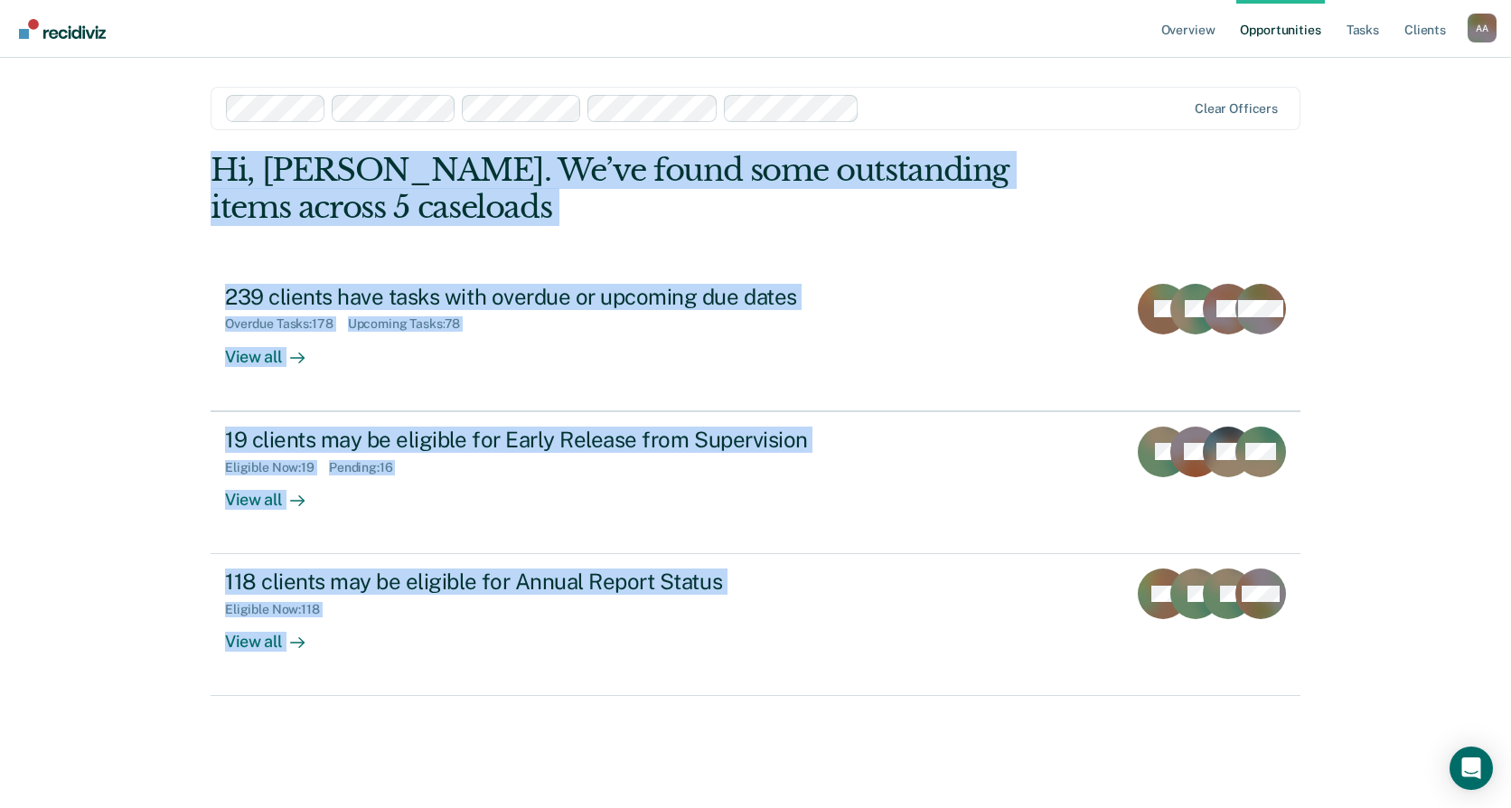
drag, startPoint x: 1361, startPoint y: 642, endPoint x: 210, endPoint y: 168, distance: 1244.9
click at [210, 168] on div "Overview Opportunities Tasks Client s Adan Aleman A A Profile How it works Log …" at bounding box center [755, 404] width 1511 height 808
drag, startPoint x: 210, startPoint y: 168, endPoint x: 268, endPoint y: 190, distance: 62.6
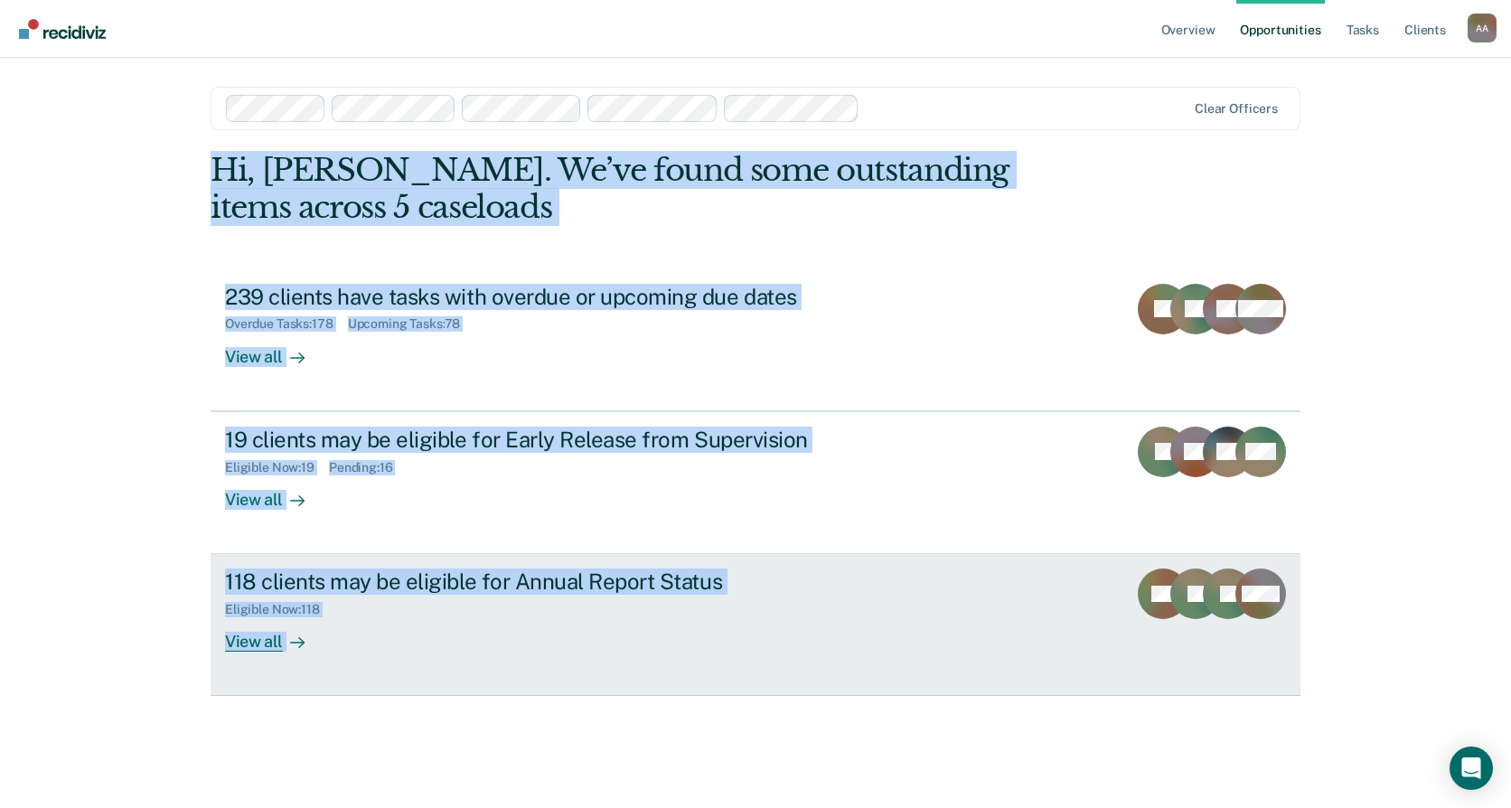
click at [837, 566] on link "118 clients may be eligible for Annual Report Status Eligible Now : 118 View al…" at bounding box center [755, 625] width 1090 height 142
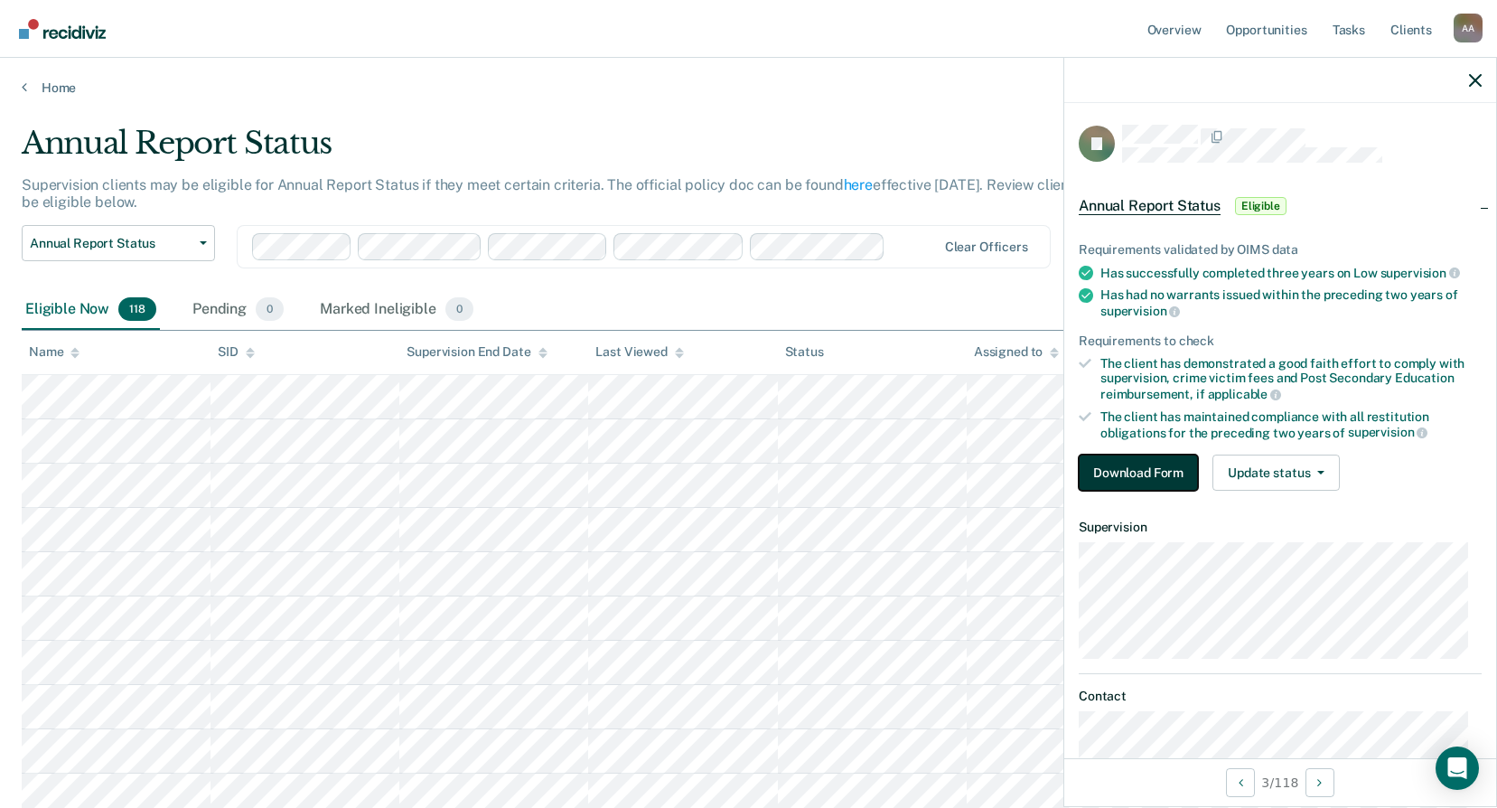
click at [1155, 472] on button "Download Form" at bounding box center [1138, 472] width 119 height 36
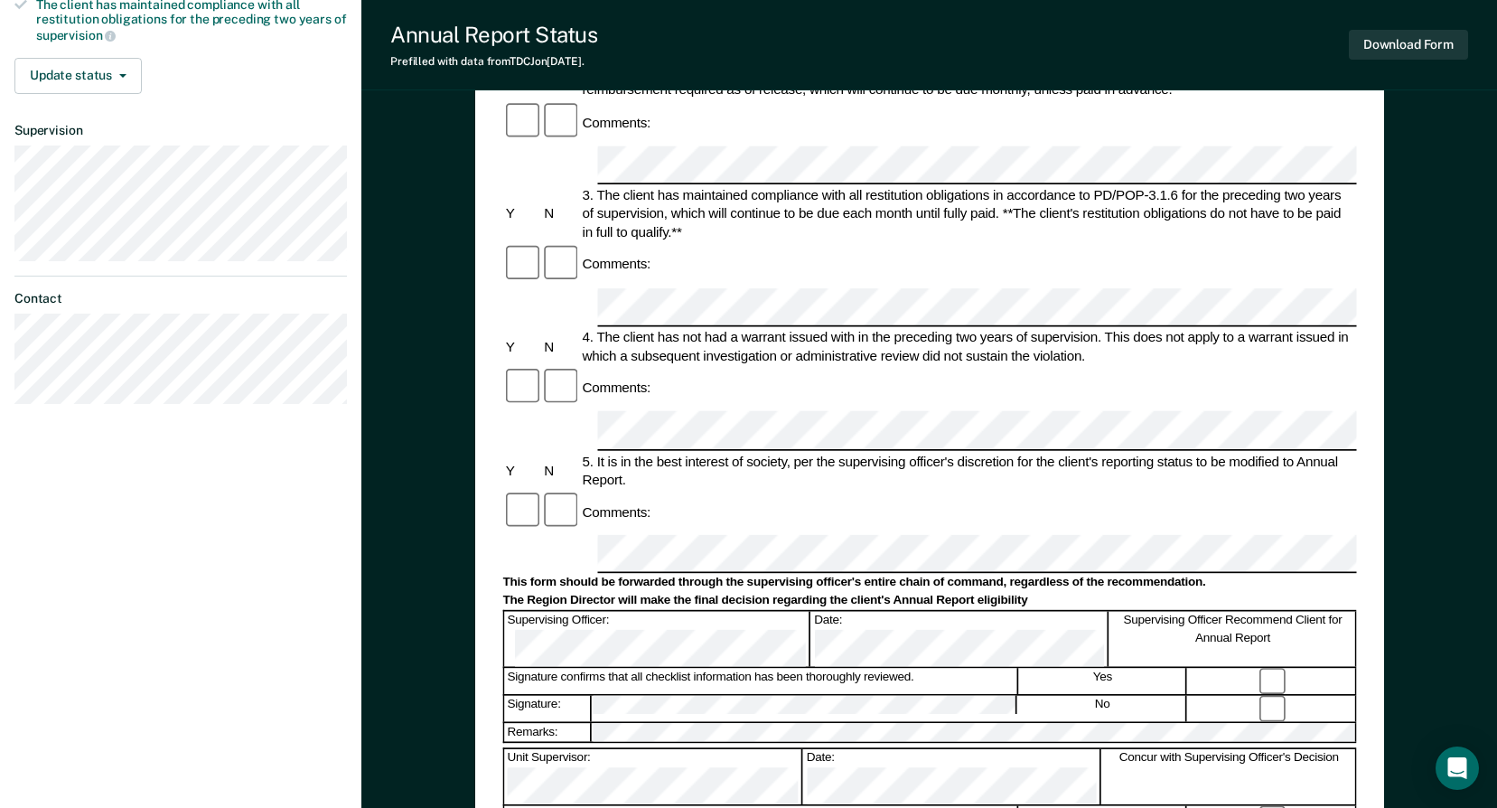
scroll to position [452, 0]
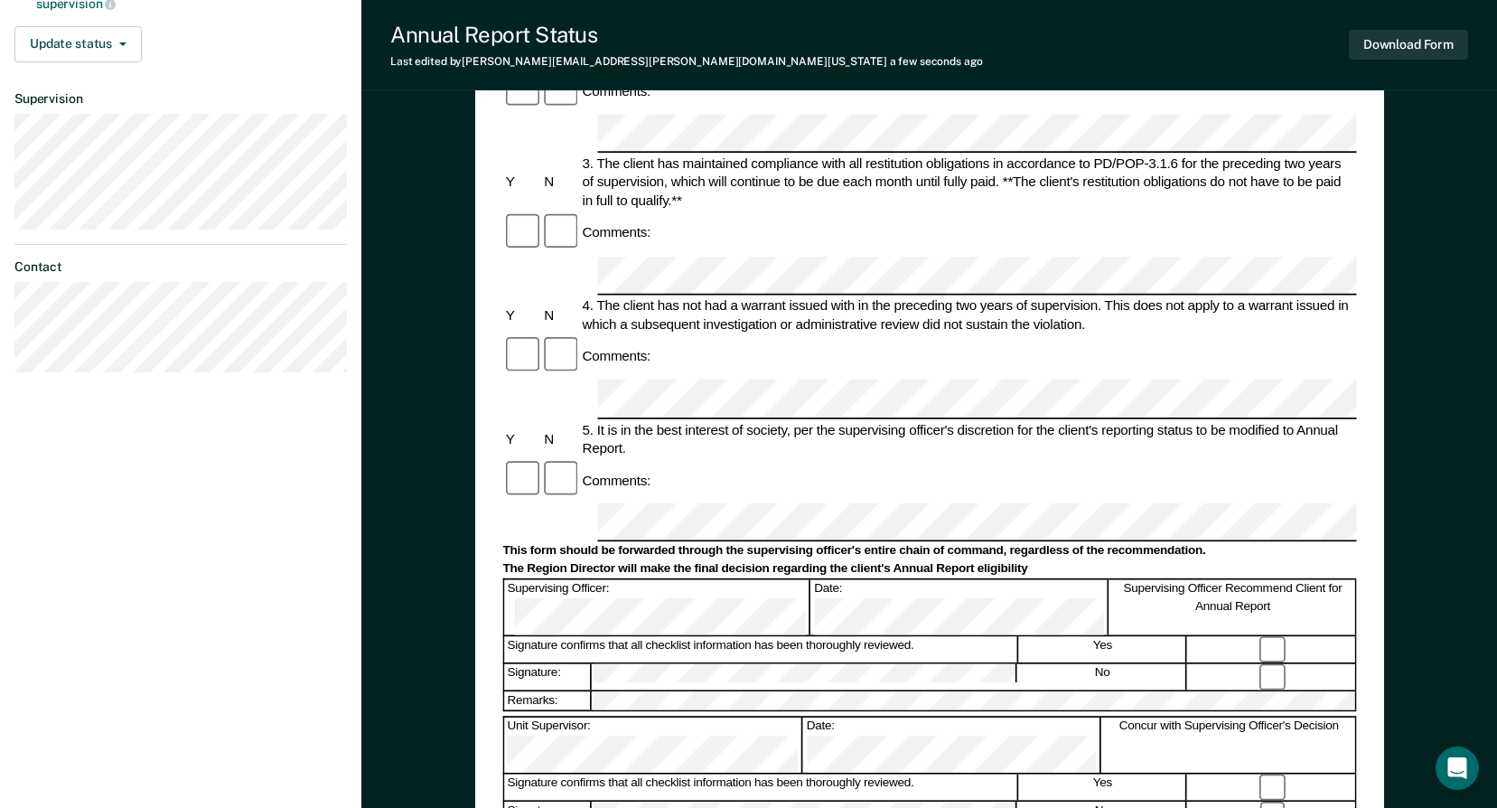
click at [710, 458] on div "Comments:" at bounding box center [929, 479] width 854 height 43
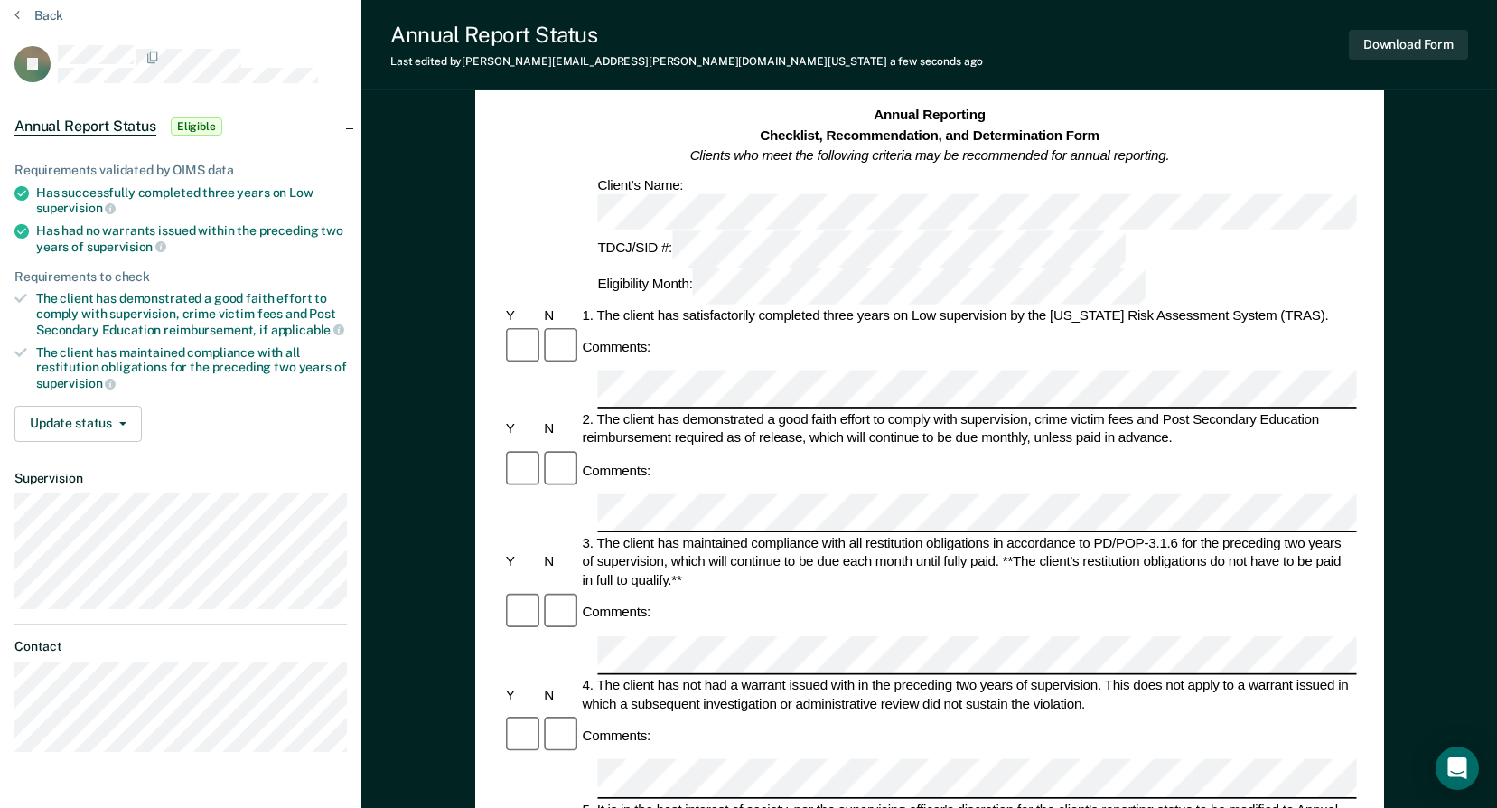
scroll to position [0, 0]
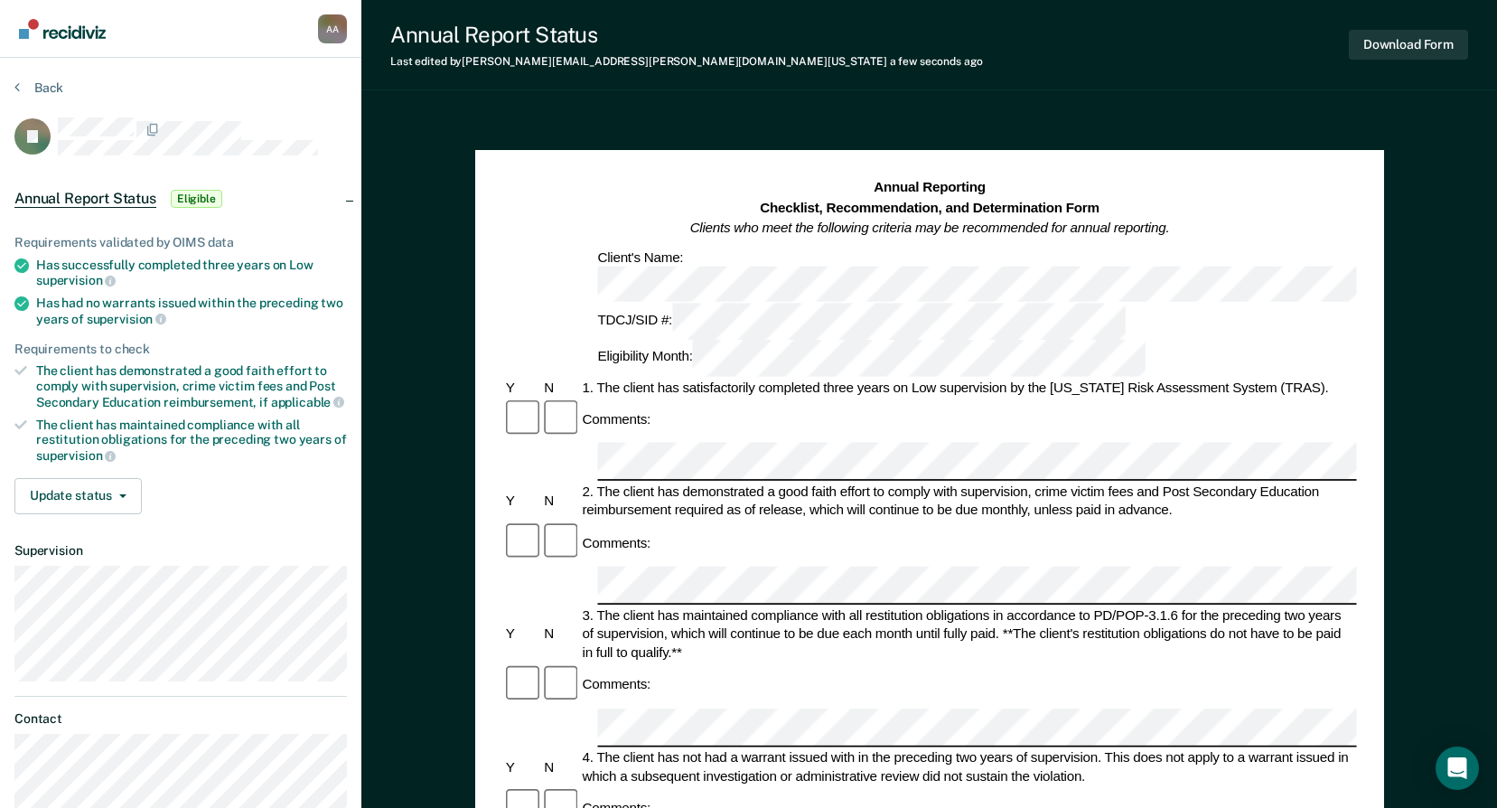
click at [25, 78] on section "Back JL Annual Report Status Eligible Requirements validated by OIMS data Has s…" at bounding box center [180, 459] width 361 height 802
click at [45, 88] on button "Back" at bounding box center [38, 88] width 49 height 16
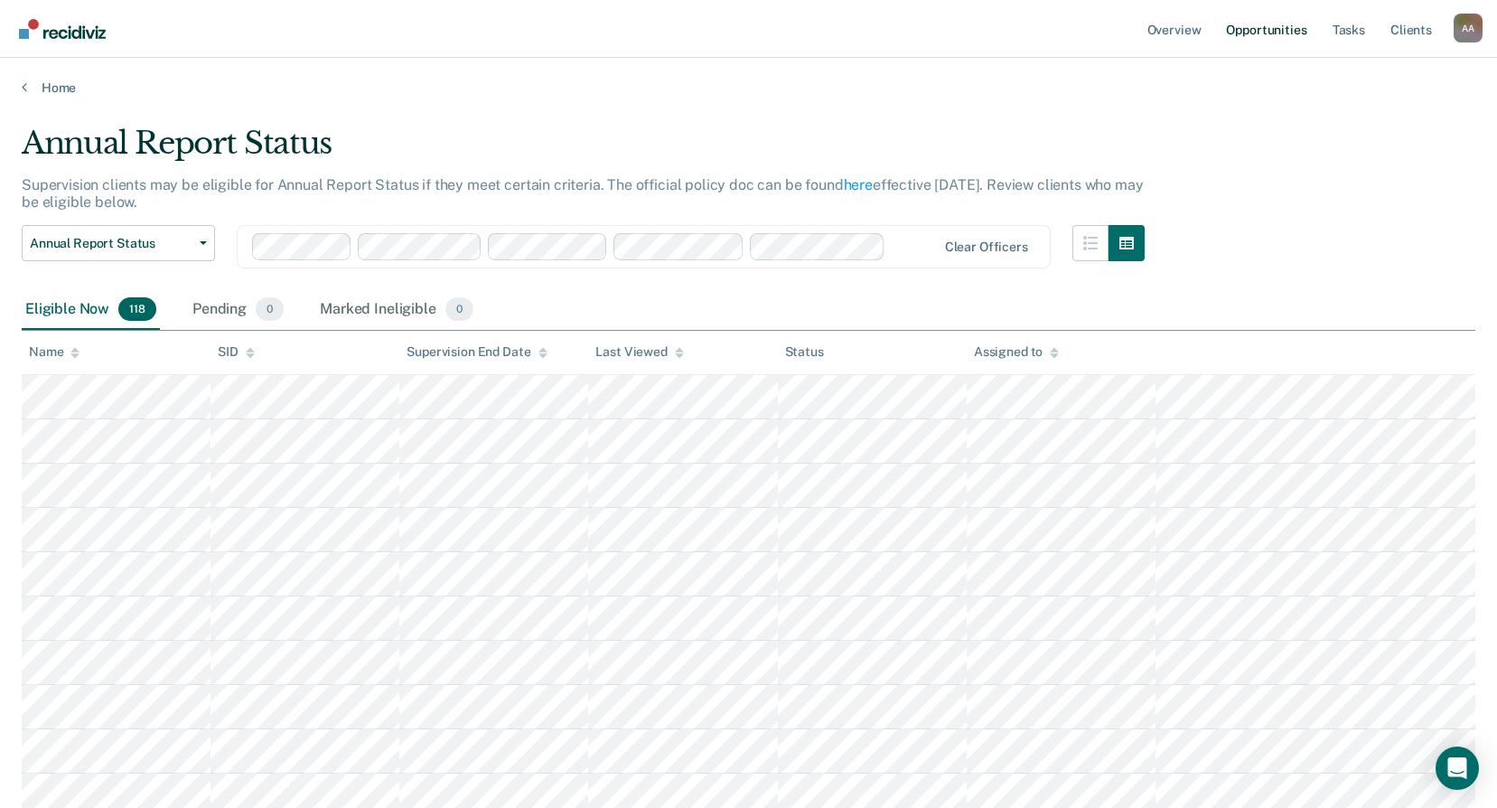
click at [1297, 45] on link "Opportunities" at bounding box center [1266, 29] width 88 height 58
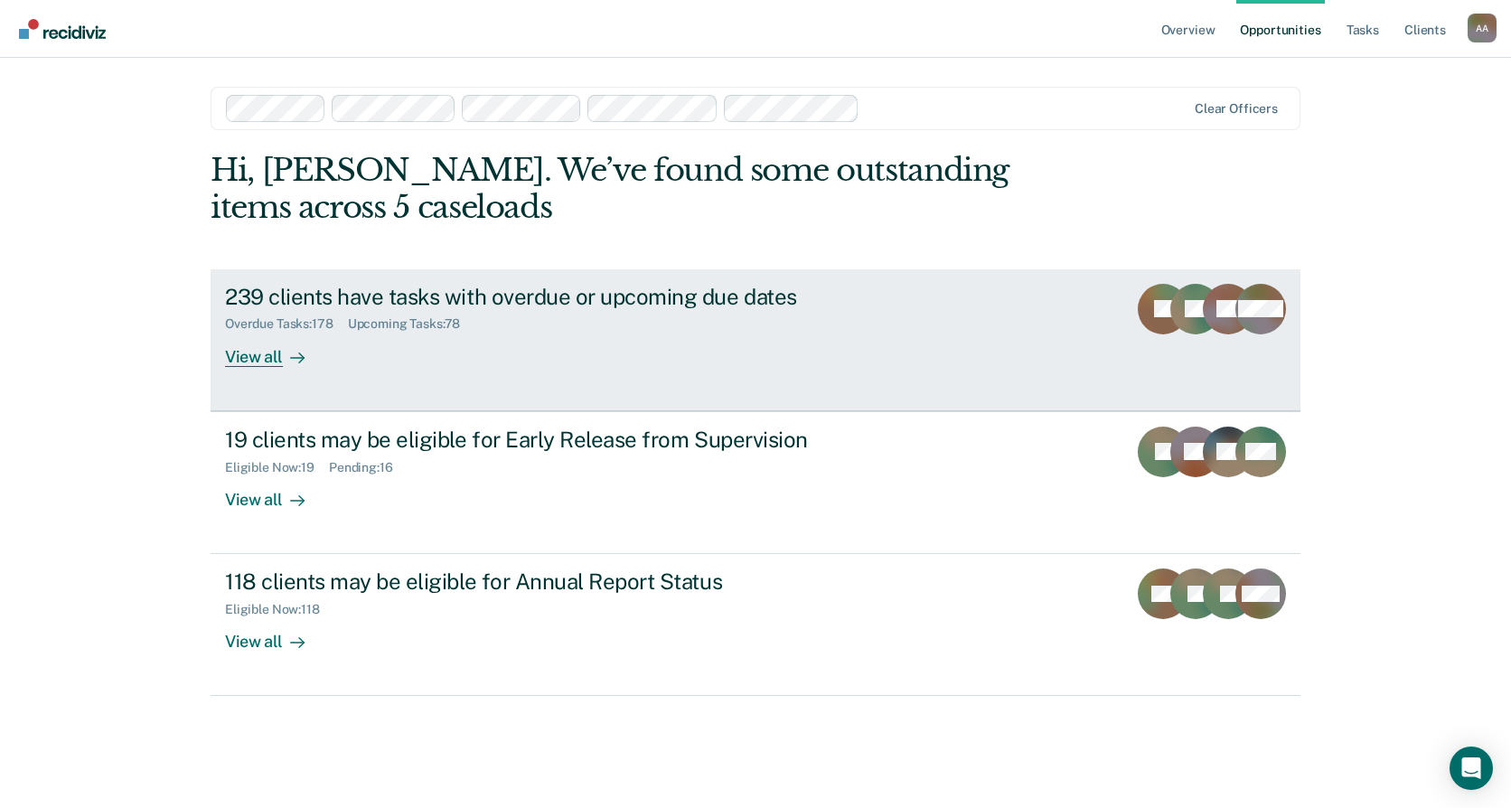
click at [1225, 297] on icon at bounding box center [1204, 309] width 61 height 71
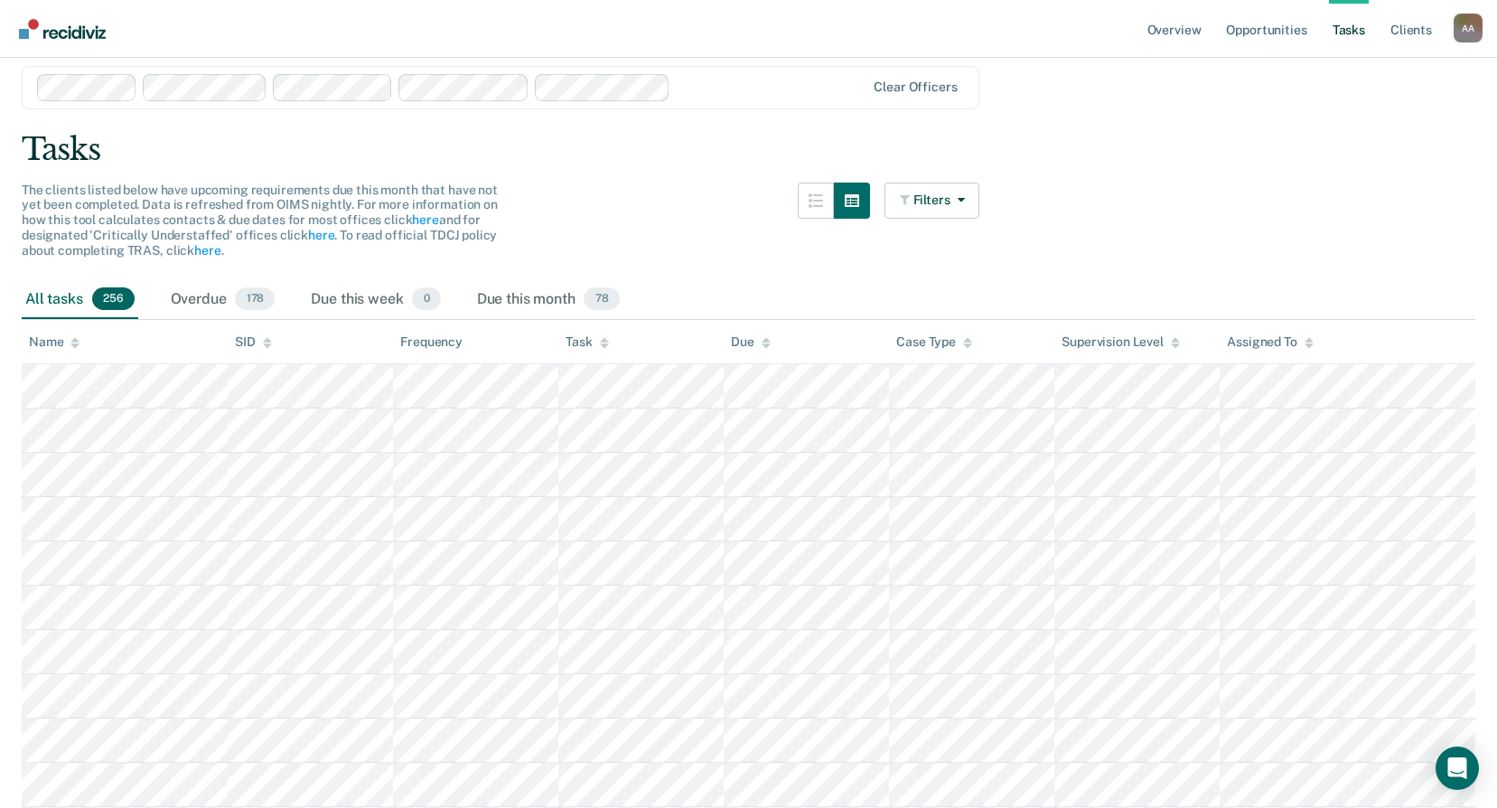
scroll to position [90, 0]
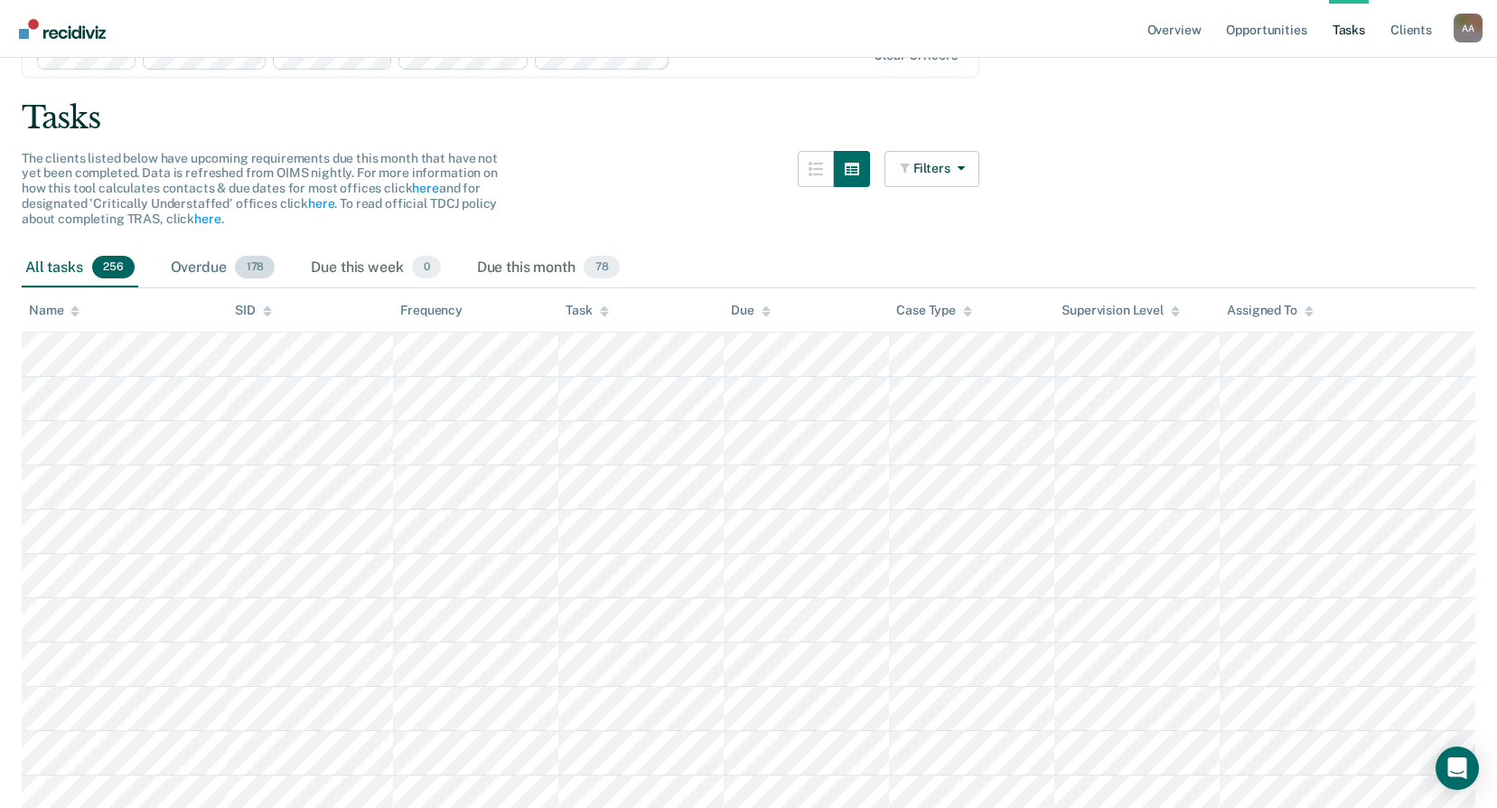
click at [214, 264] on div "Overdue 178" at bounding box center [223, 268] width 112 height 40
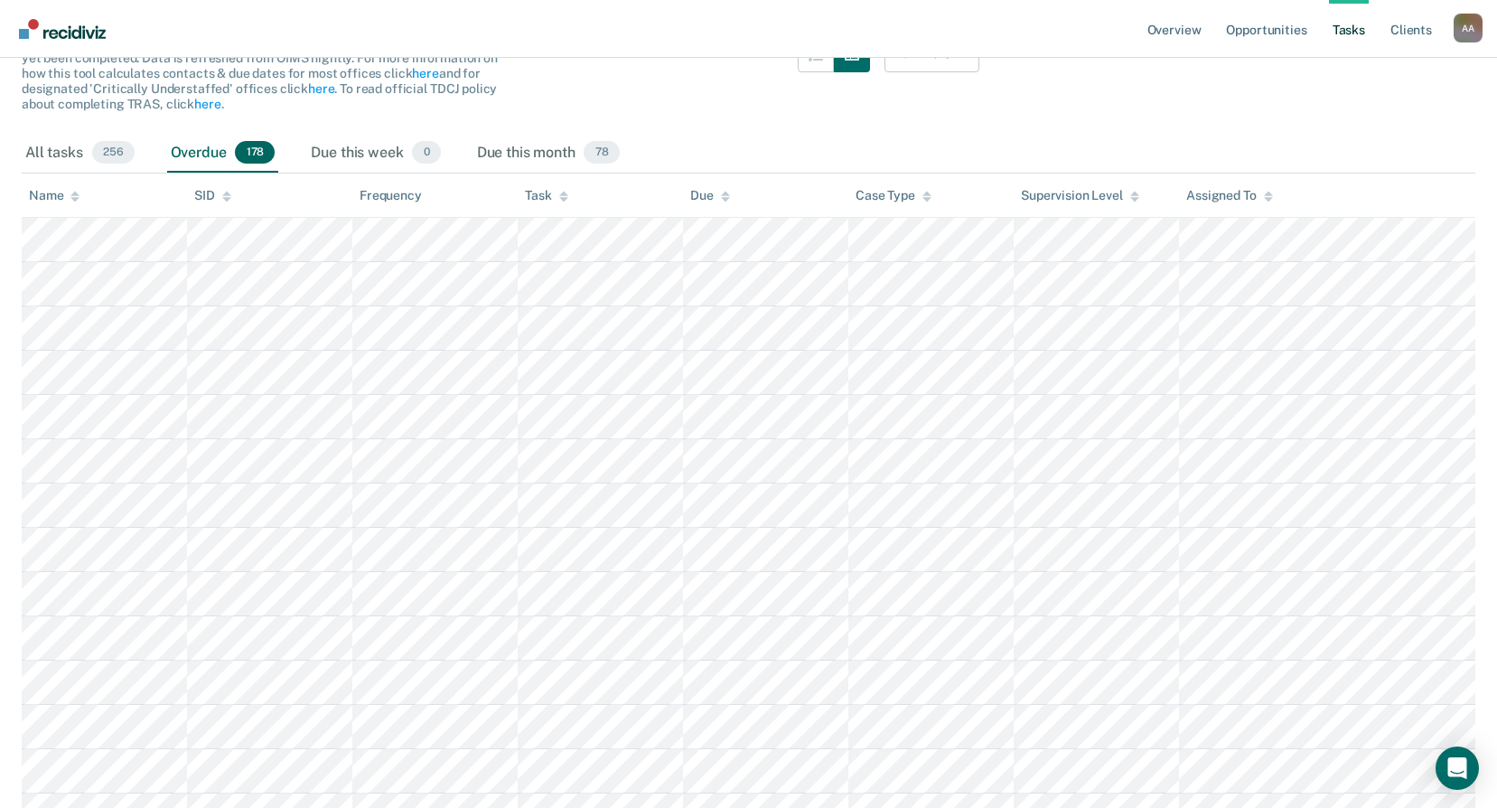
scroll to position [0, 0]
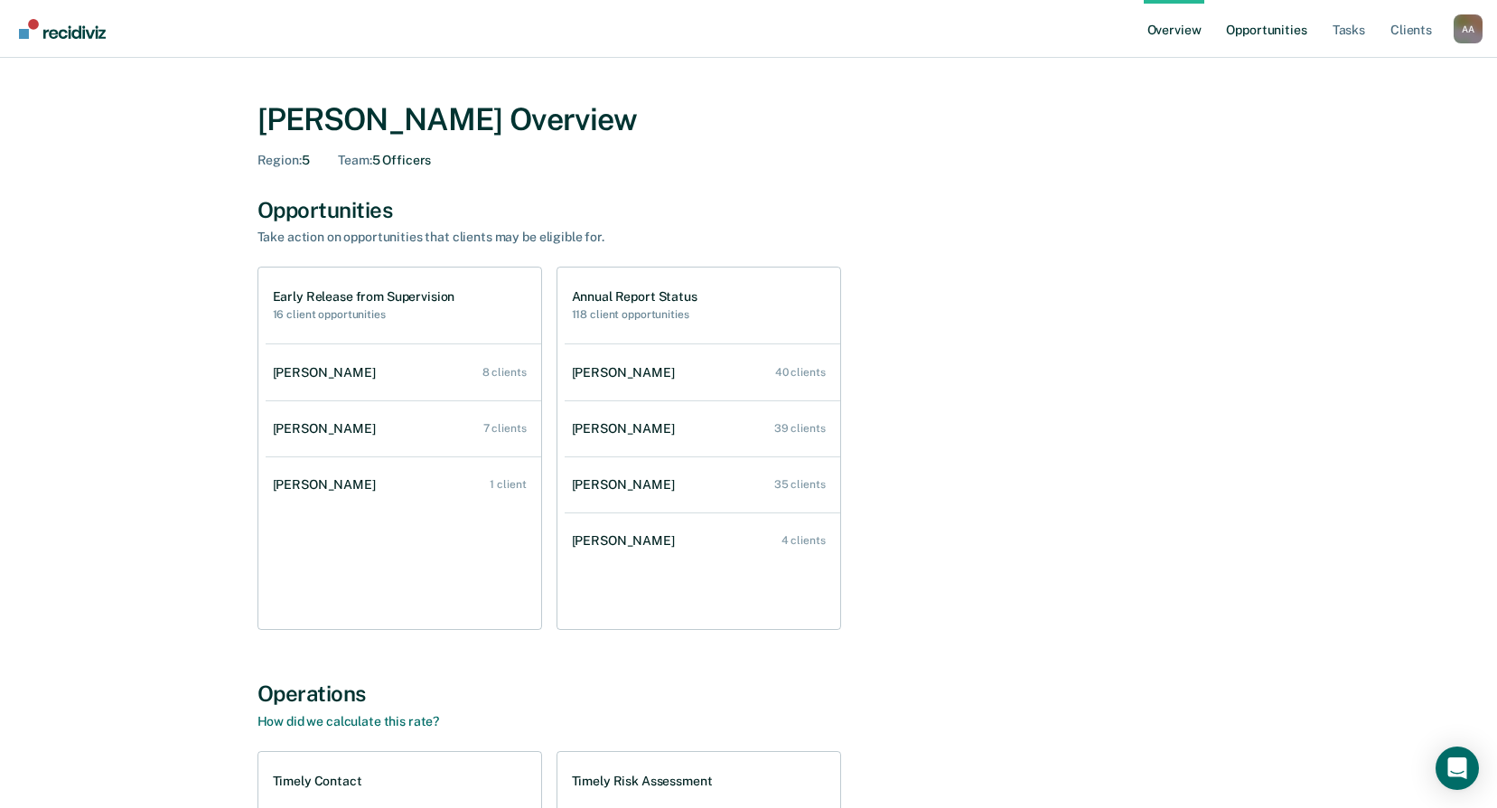
click at [1286, 29] on link "Opportunities" at bounding box center [1266, 29] width 88 height 58
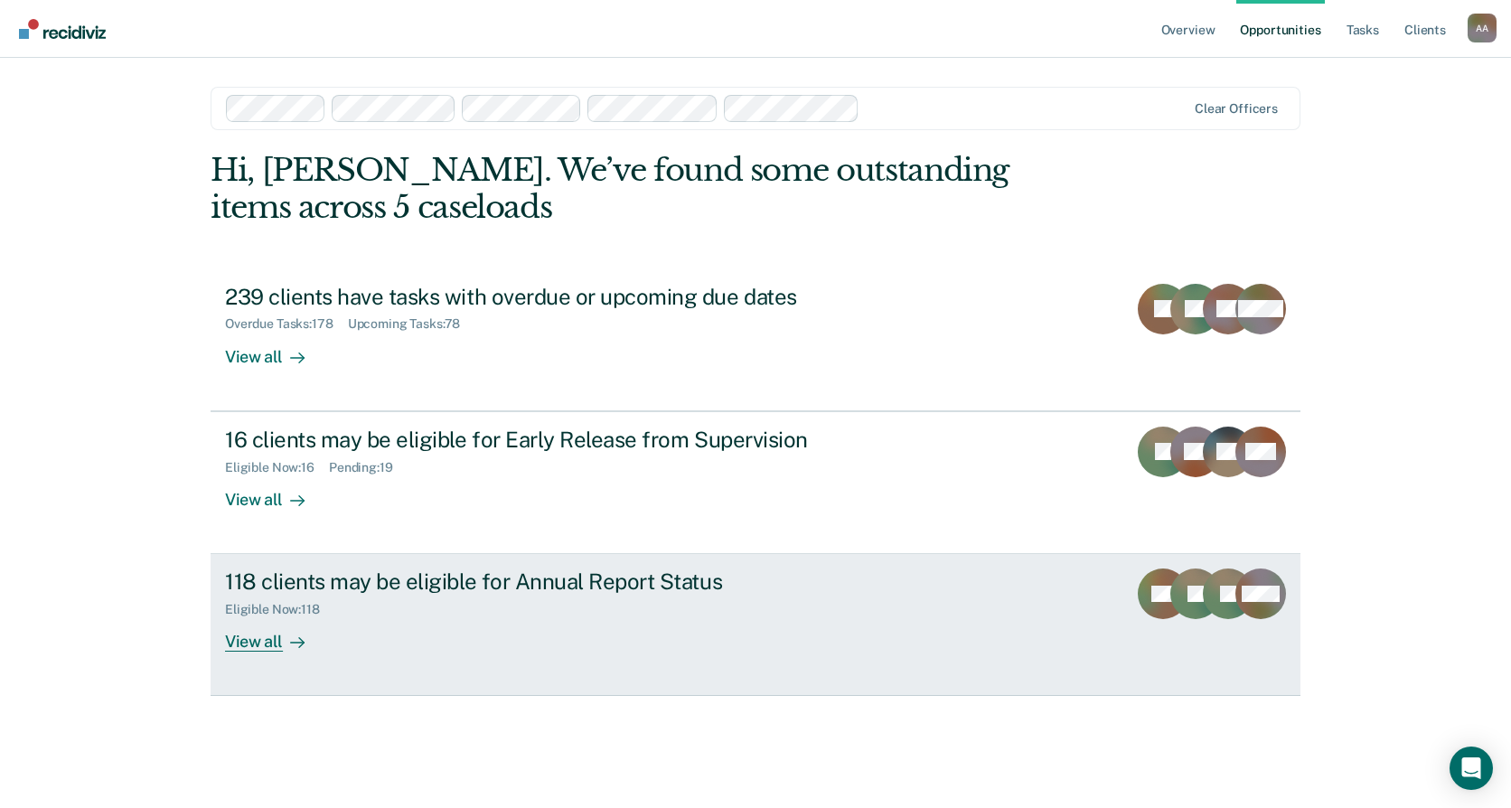
click at [1243, 605] on icon at bounding box center [1249, 598] width 56 height 64
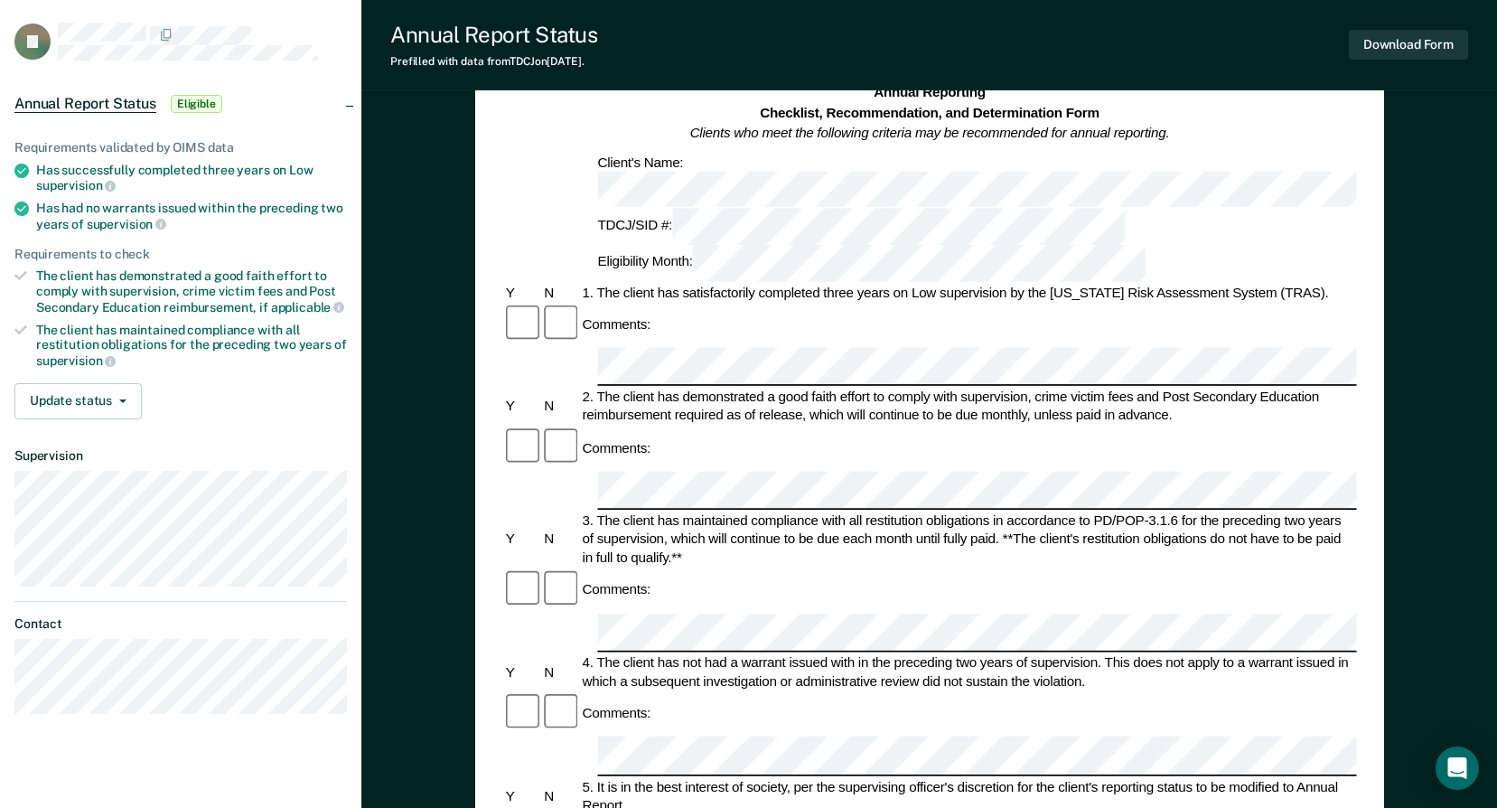
scroll to position [90, 0]
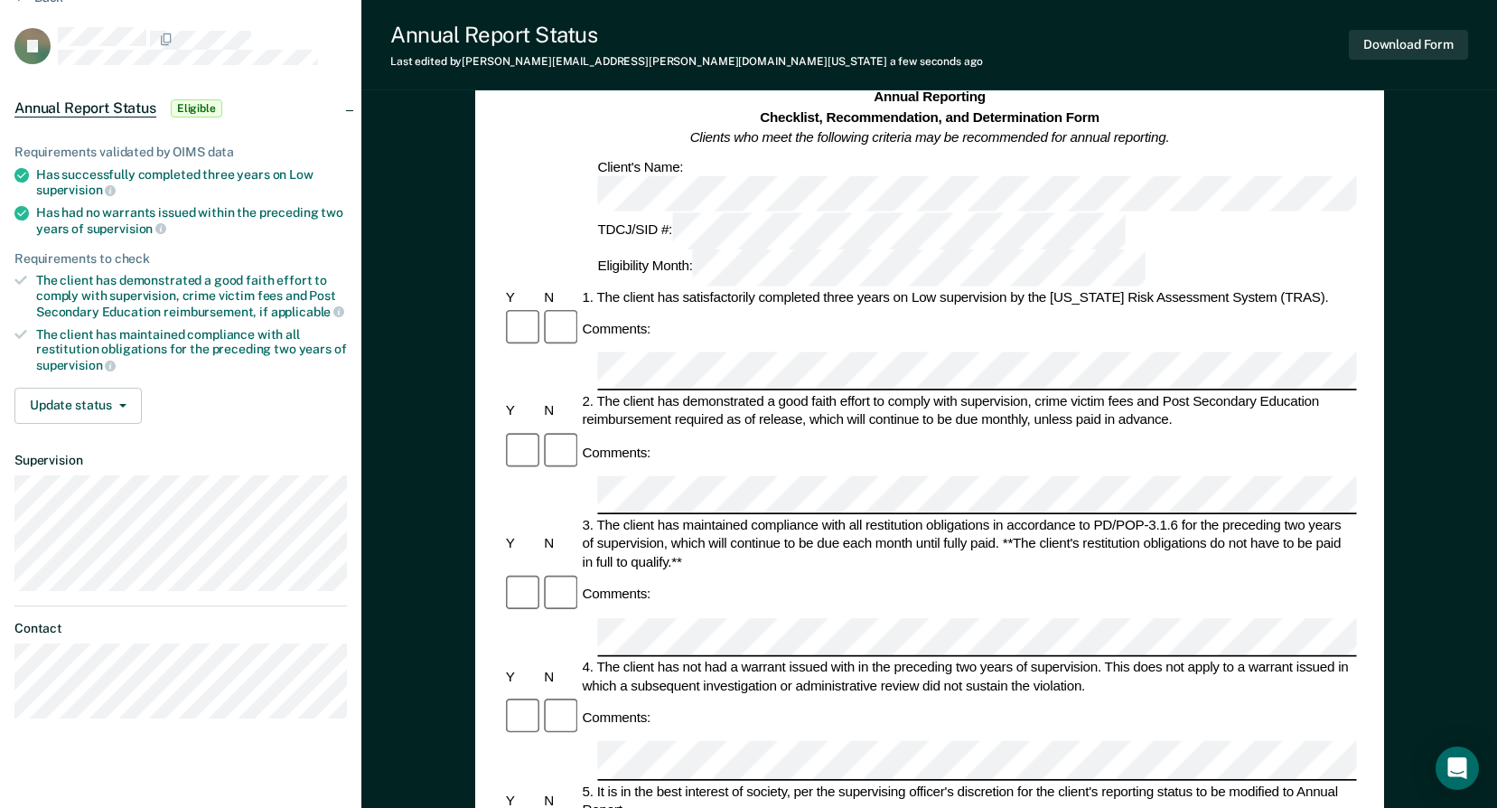
drag, startPoint x: 1442, startPoint y: 519, endPoint x: 389, endPoint y: 222, distance: 1093.4
click at [389, 222] on div "Annual Reporting Checklist, Recommendation, and Determination Form Clients who …" at bounding box center [929, 703] width 1136 height 1363
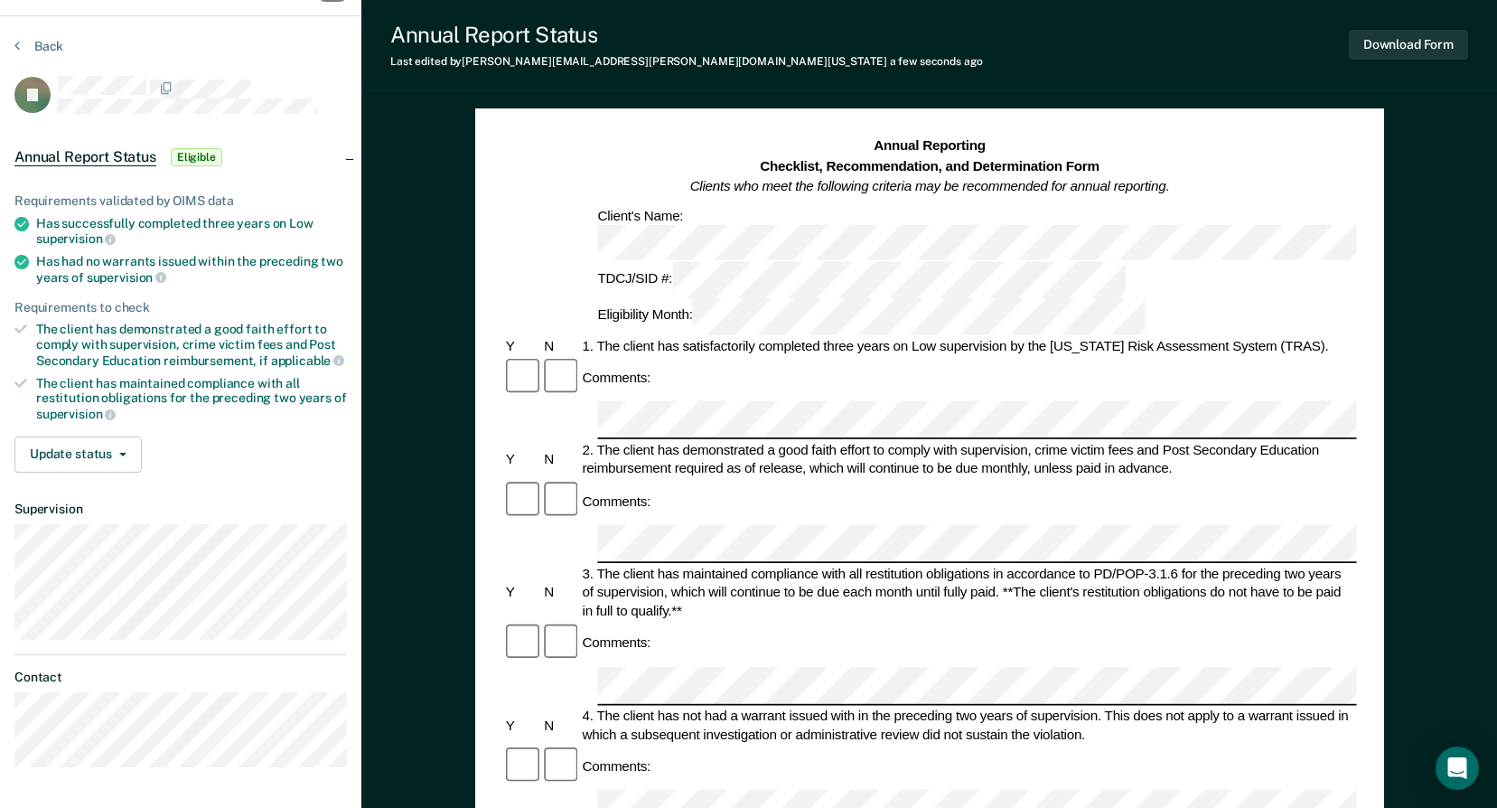
scroll to position [0, 0]
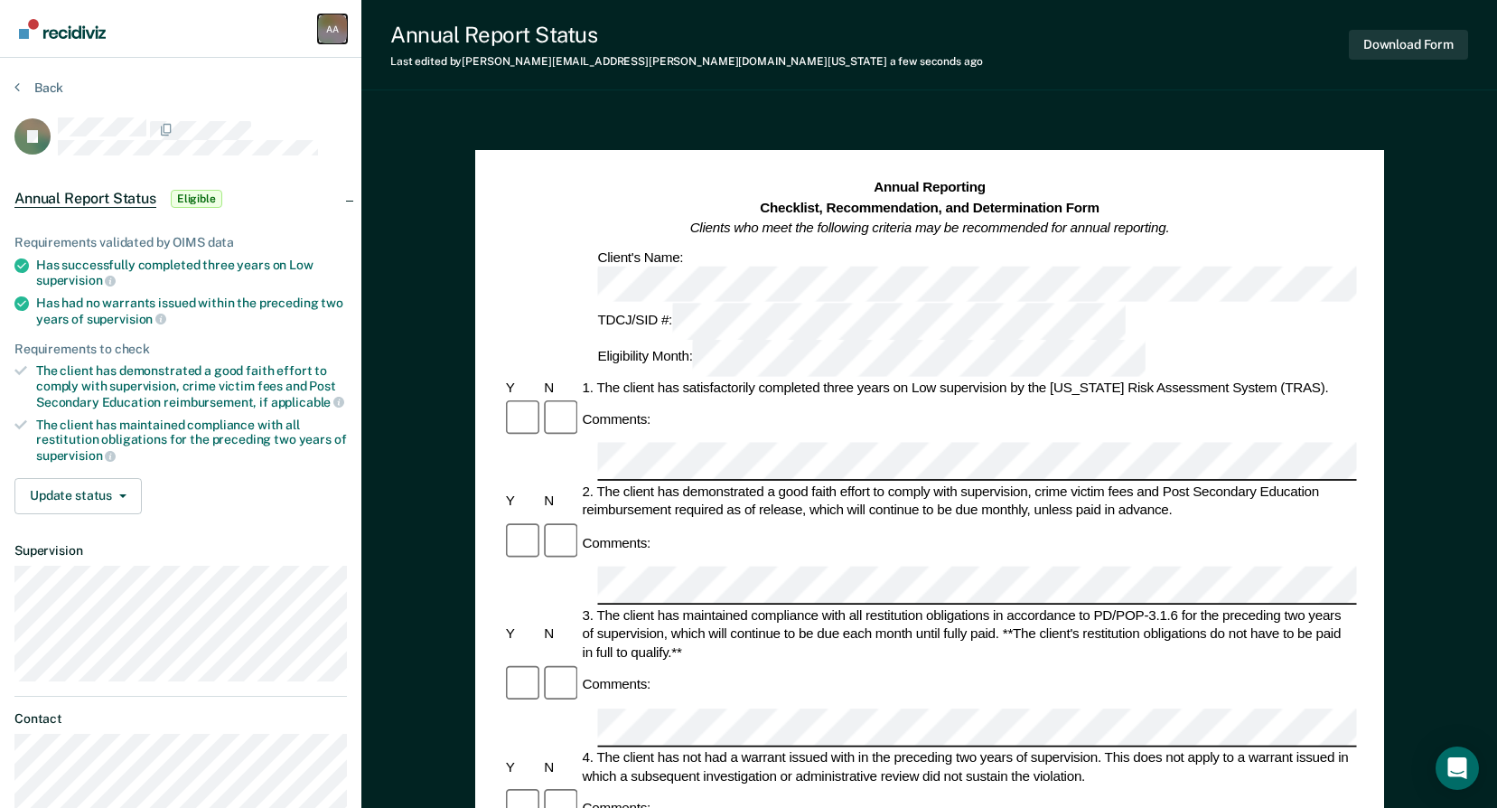
click at [330, 30] on div "A A" at bounding box center [332, 28] width 29 height 29
click at [79, 40] on link "Main navigation" at bounding box center [63, 29] width 98 height 31
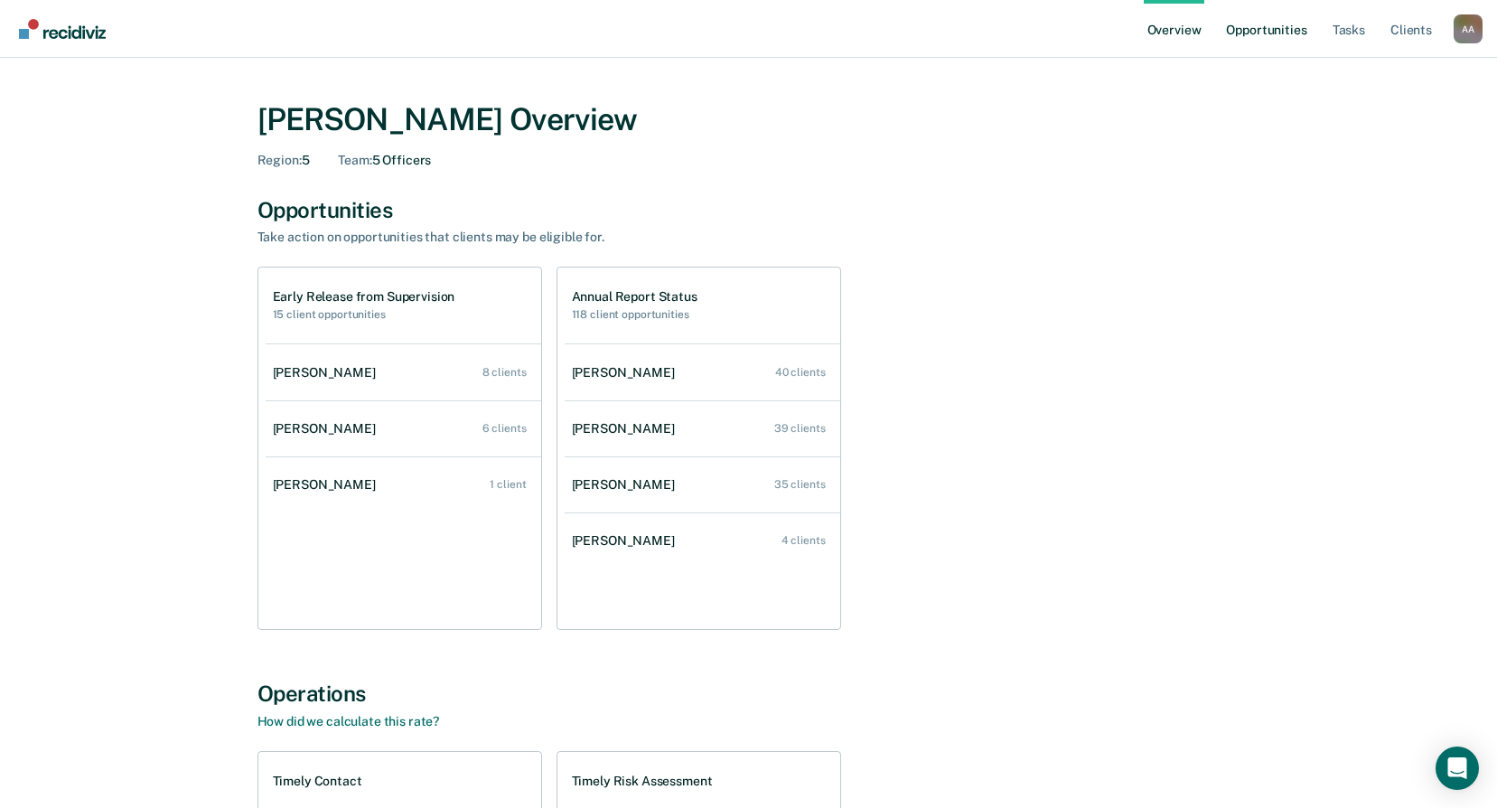
click at [1284, 35] on link "Opportunities" at bounding box center [1266, 29] width 88 height 58
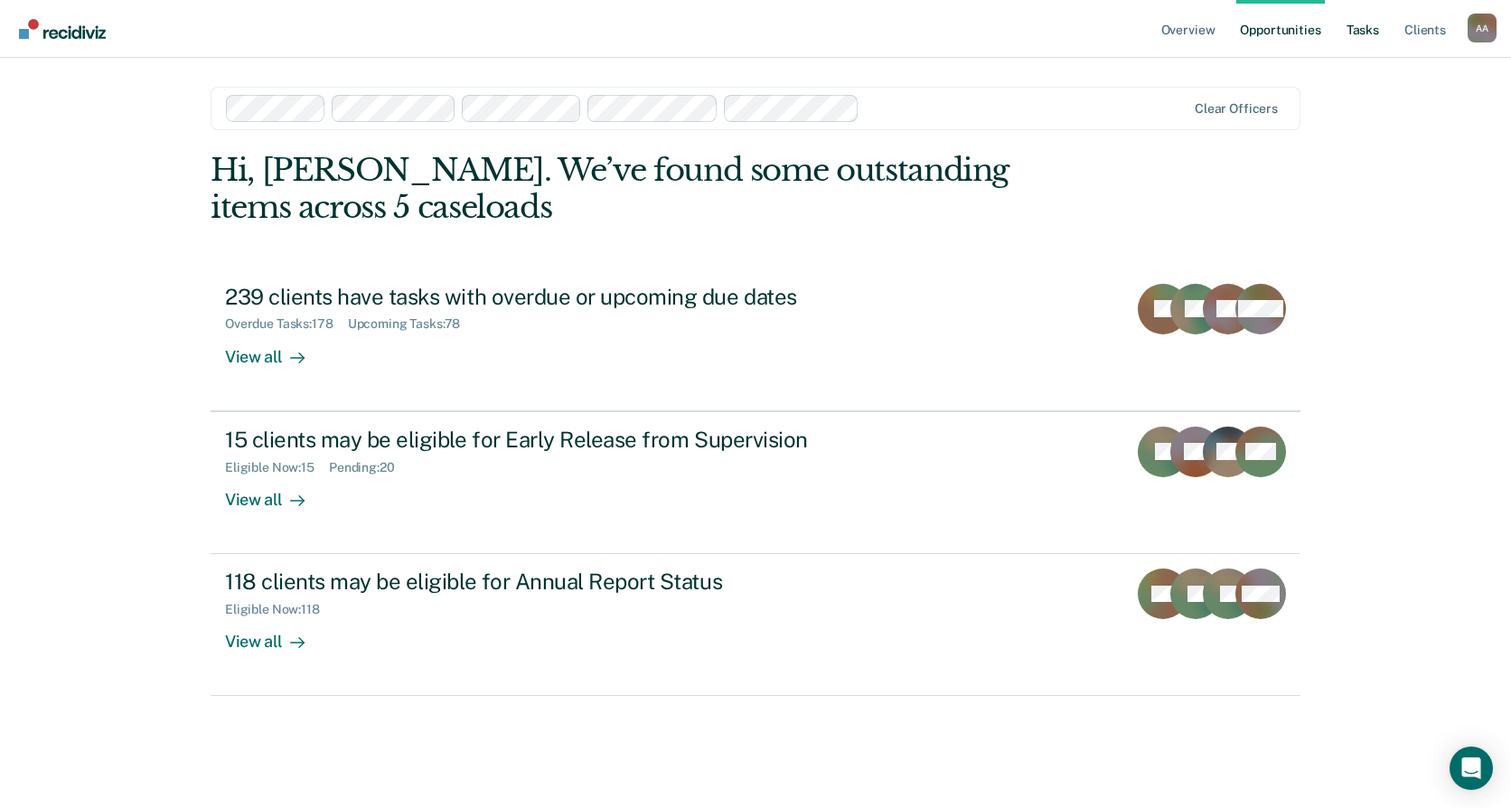
click at [1369, 15] on link "Tasks" at bounding box center [1362, 29] width 40 height 58
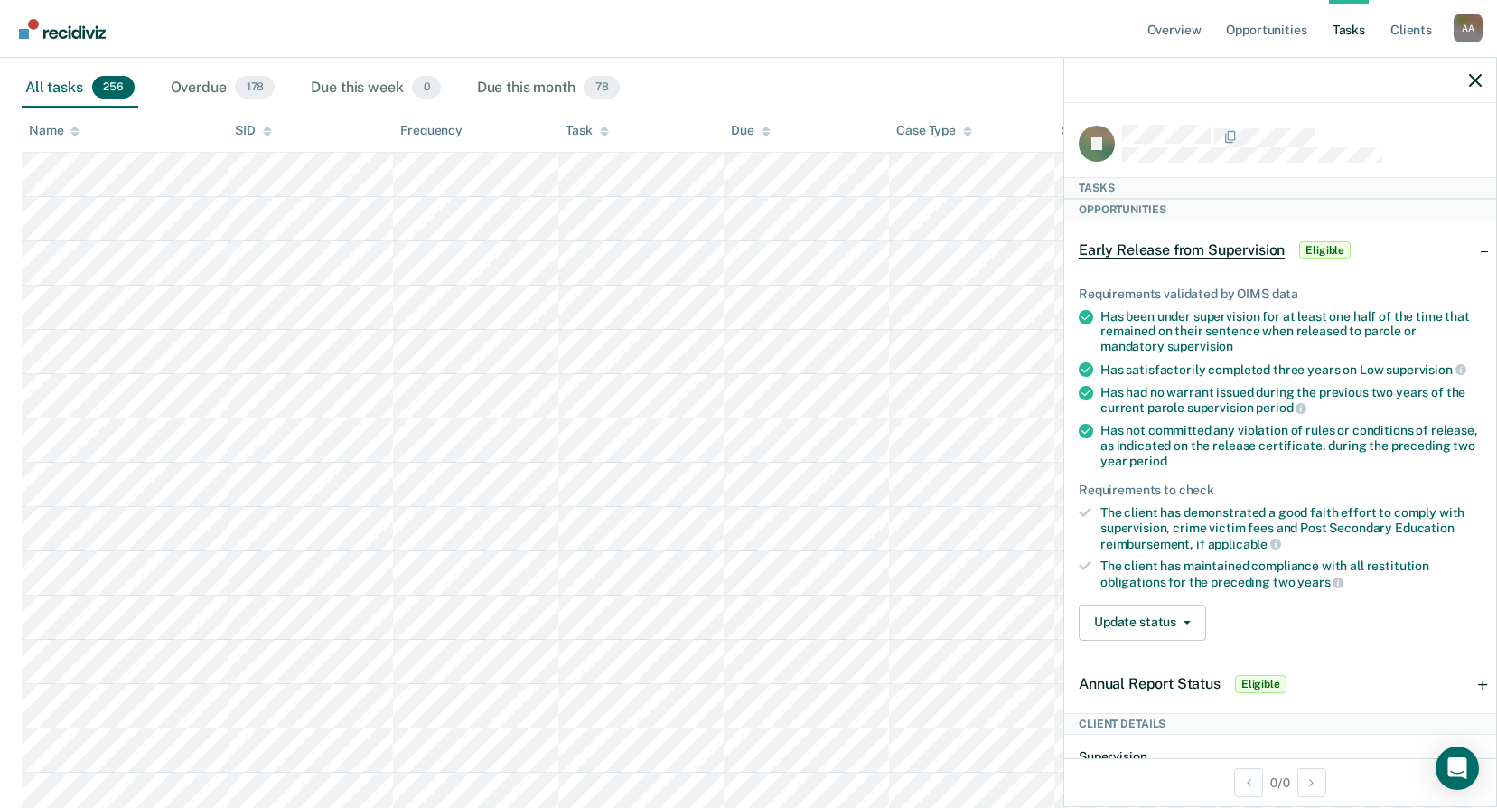
scroll to position [271, 0]
click at [604, 135] on icon at bounding box center [604, 133] width 9 height 5
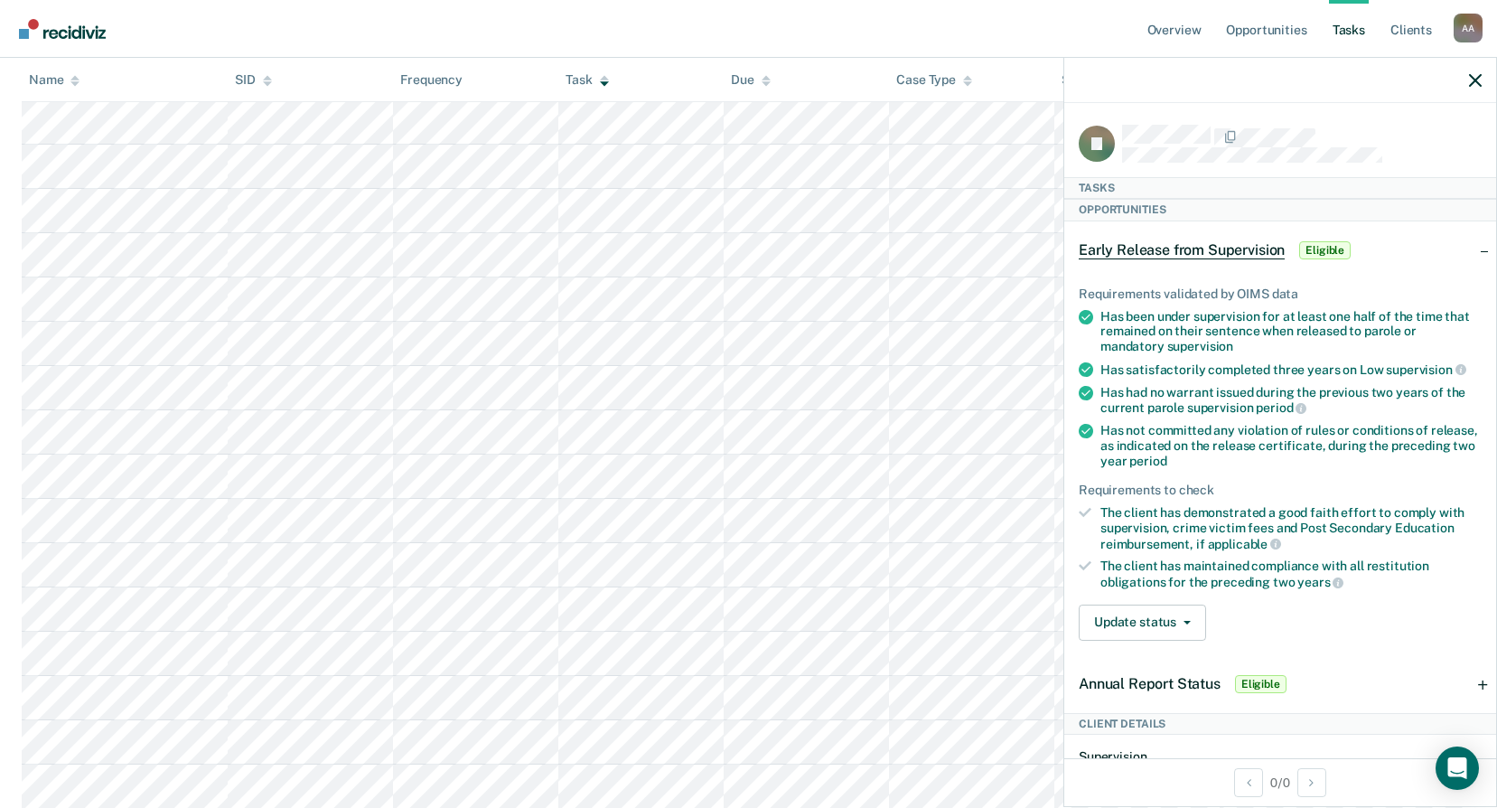
scroll to position [723, 0]
click at [1473, 85] on icon "button" at bounding box center [1475, 80] width 13 height 13
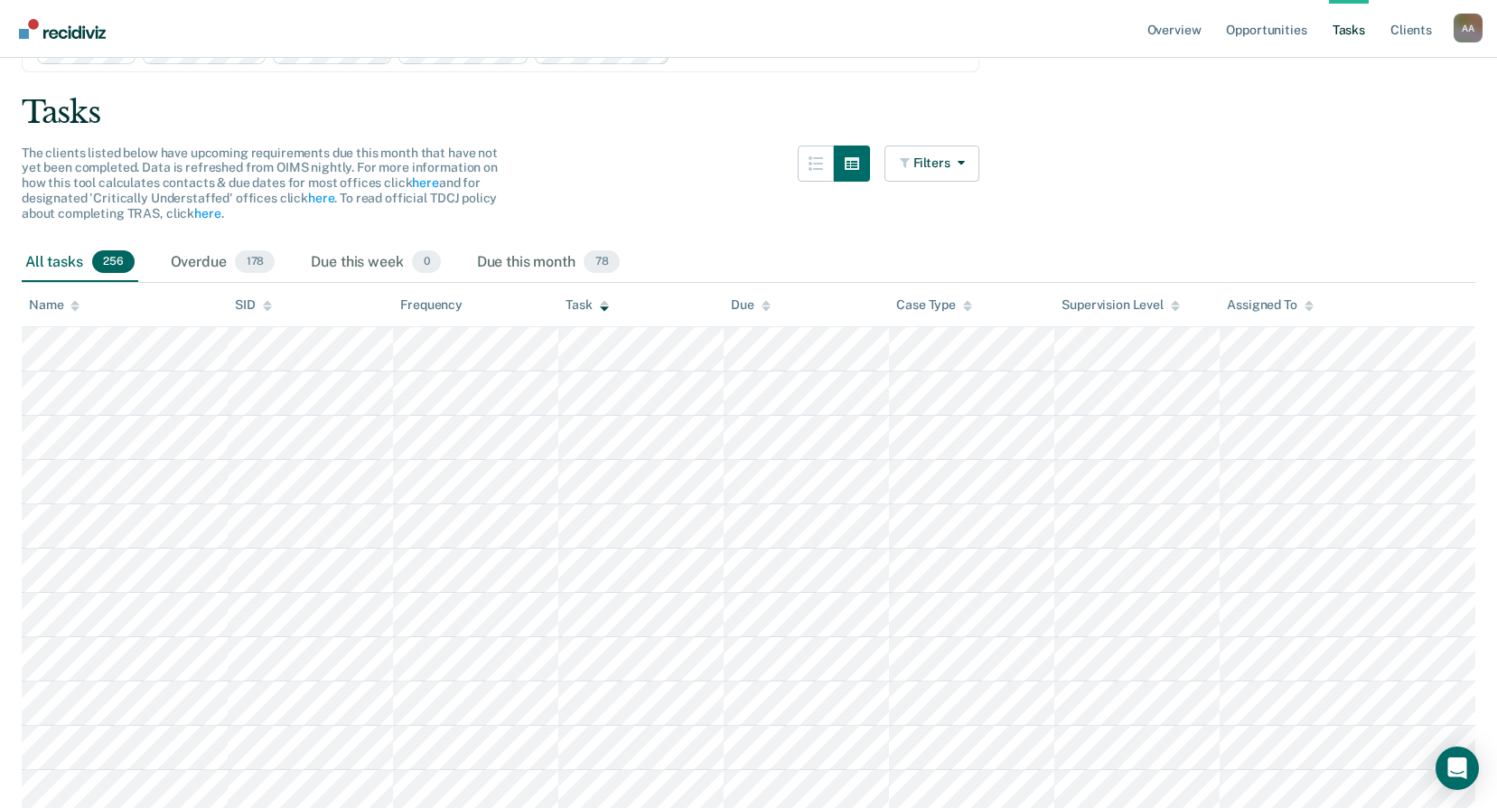
scroll to position [0, 0]
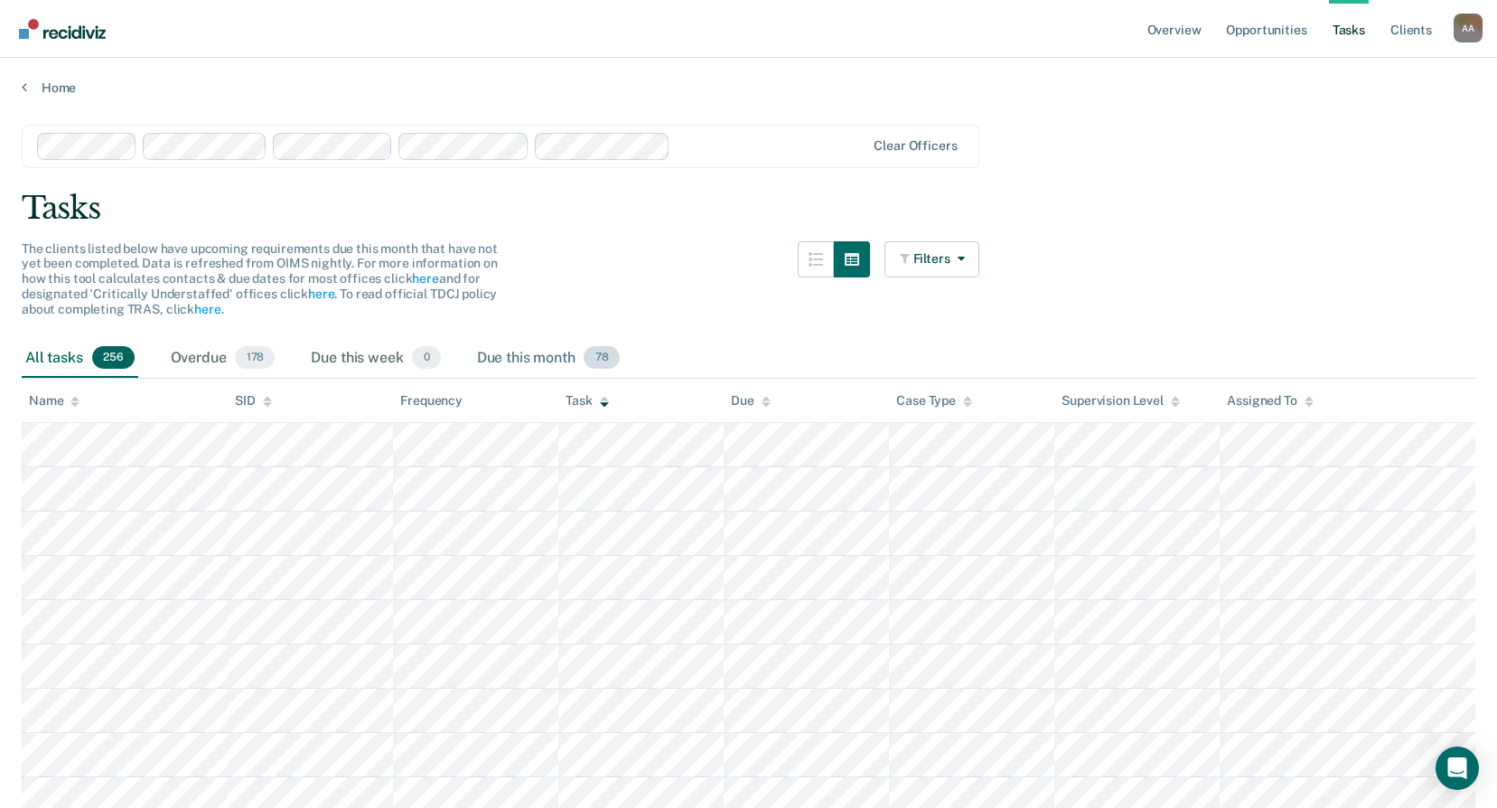
click at [510, 352] on div "Due this month 78" at bounding box center [548, 359] width 150 height 40
